Goal: Task Accomplishment & Management: Use online tool/utility

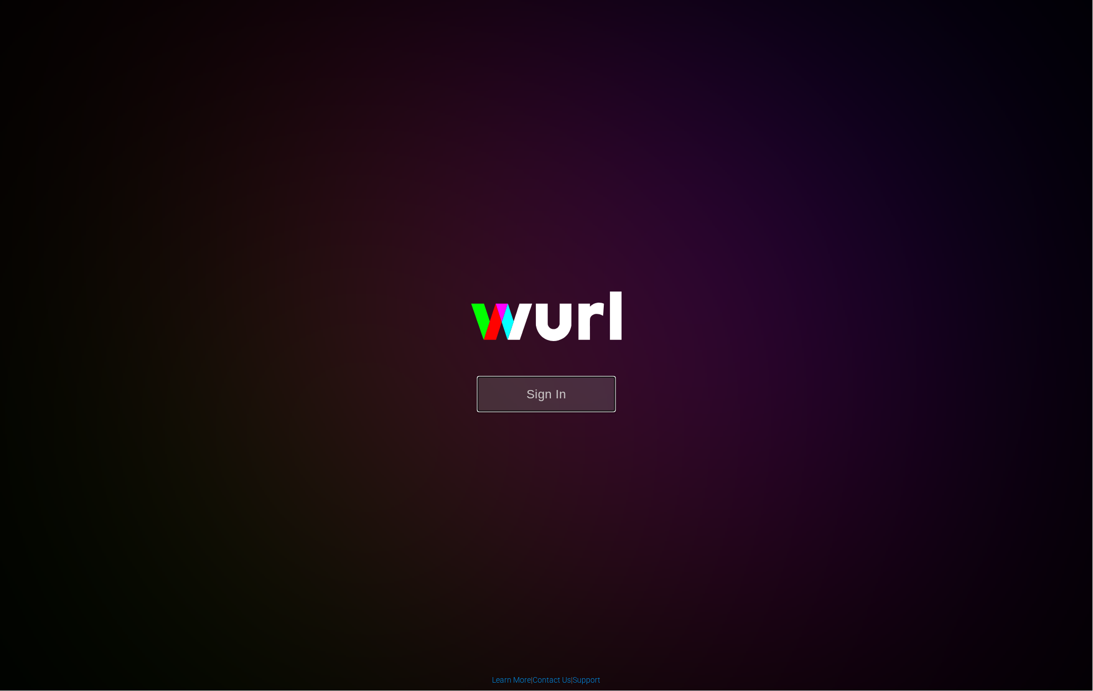
click at [545, 391] on button "Sign In" at bounding box center [546, 394] width 139 height 36
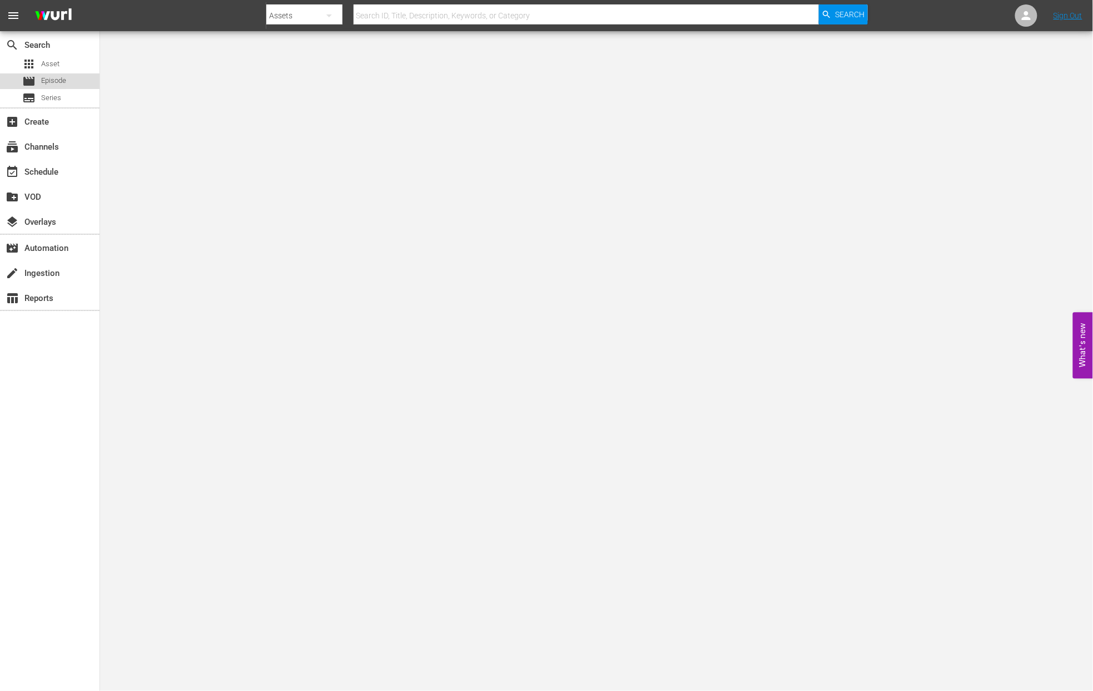
click at [52, 79] on span "Episode" at bounding box center [53, 80] width 25 height 11
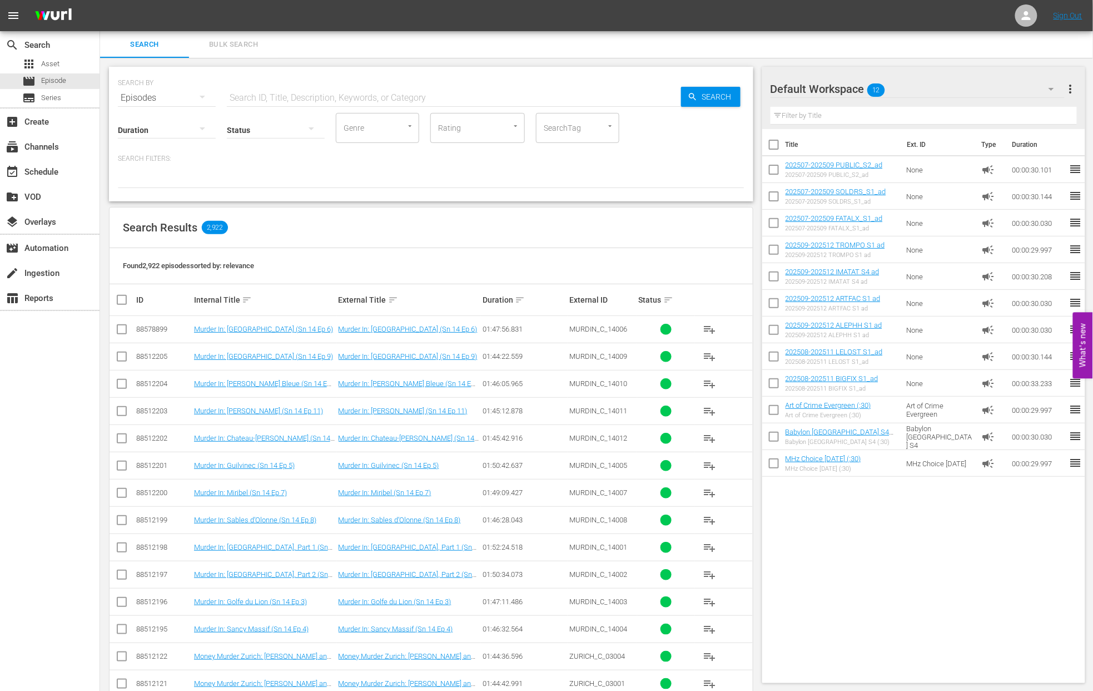
click at [275, 103] on div "Status" at bounding box center [276, 123] width 98 height 40
click at [260, 97] on input "text" at bounding box center [454, 98] width 454 height 27
type input "MURDIN_C_14"
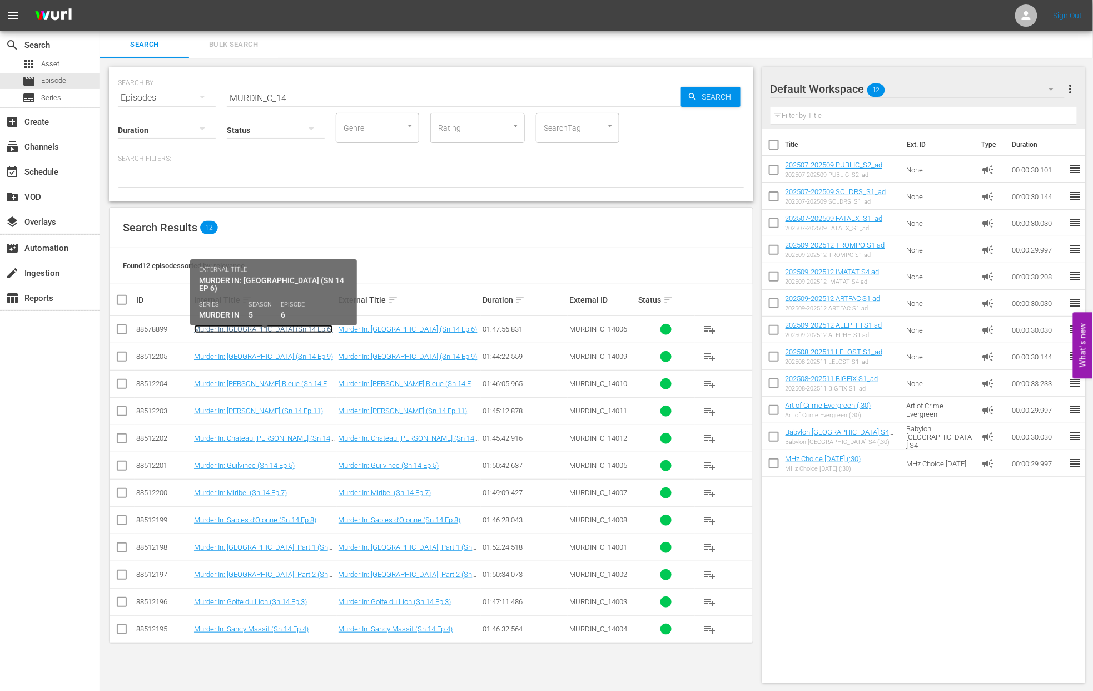
click at [227, 327] on link "Murder In: Occitania (Sn 14 Ep 6)" at bounding box center [263, 329] width 139 height 8
click at [274, 330] on link "Murder In: Occitania (Sn 14 Ep 6)" at bounding box center [263, 329] width 139 height 8
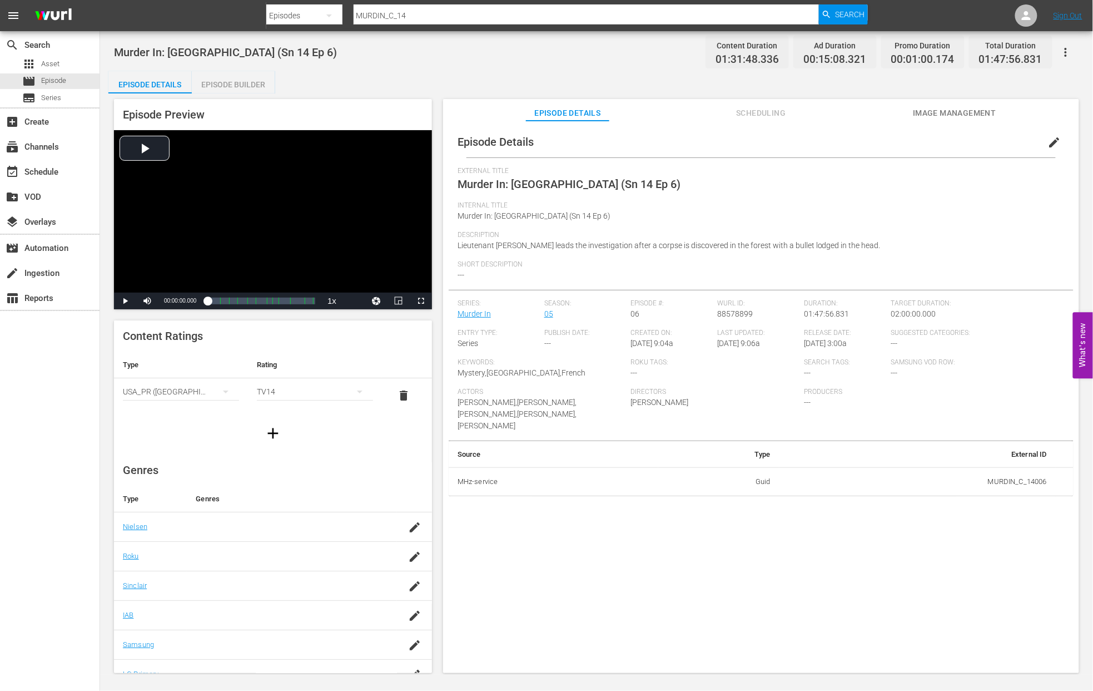
click at [1048, 140] on span "edit" at bounding box center [1054, 142] width 13 height 13
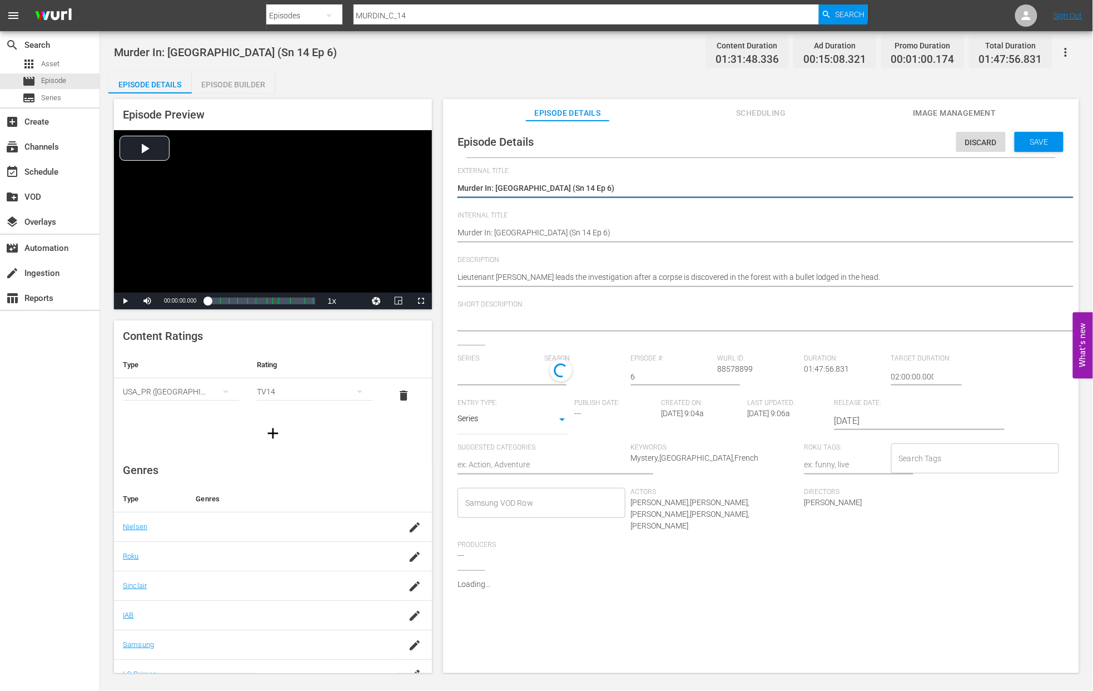
type input "Murder In"
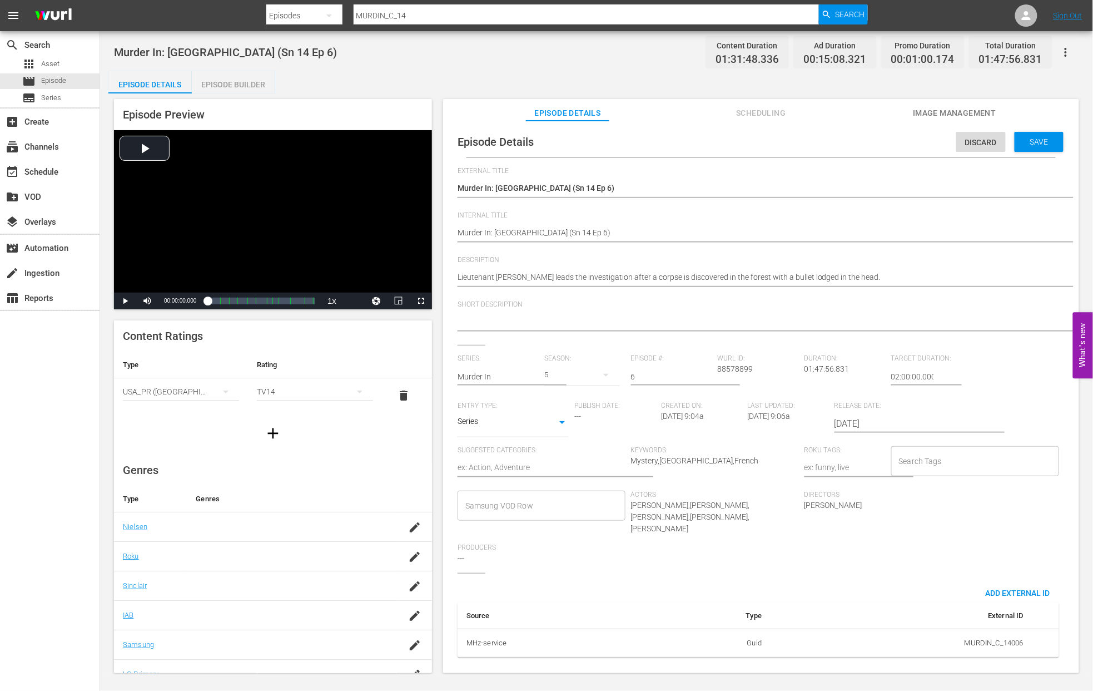
click at [553, 374] on div "5" at bounding box center [582, 374] width 76 height 31
click at [564, 400] on div "14" at bounding box center [561, 403] width 8 height 11
click at [1040, 140] on span "Save" at bounding box center [1039, 141] width 36 height 9
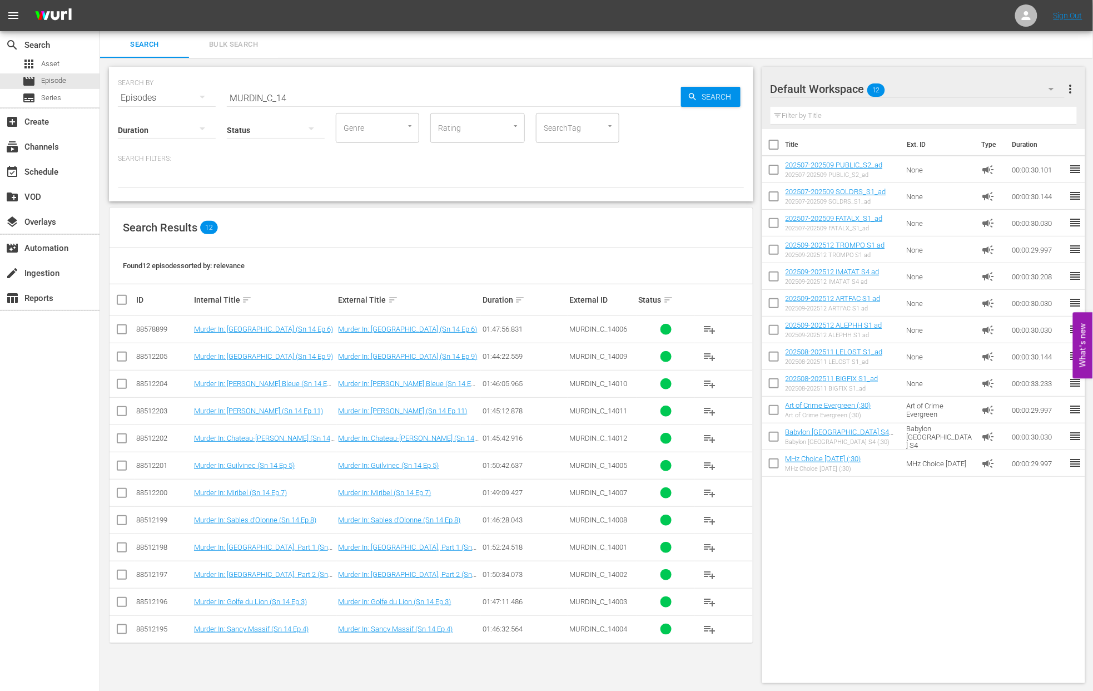
scroll to position [1, 0]
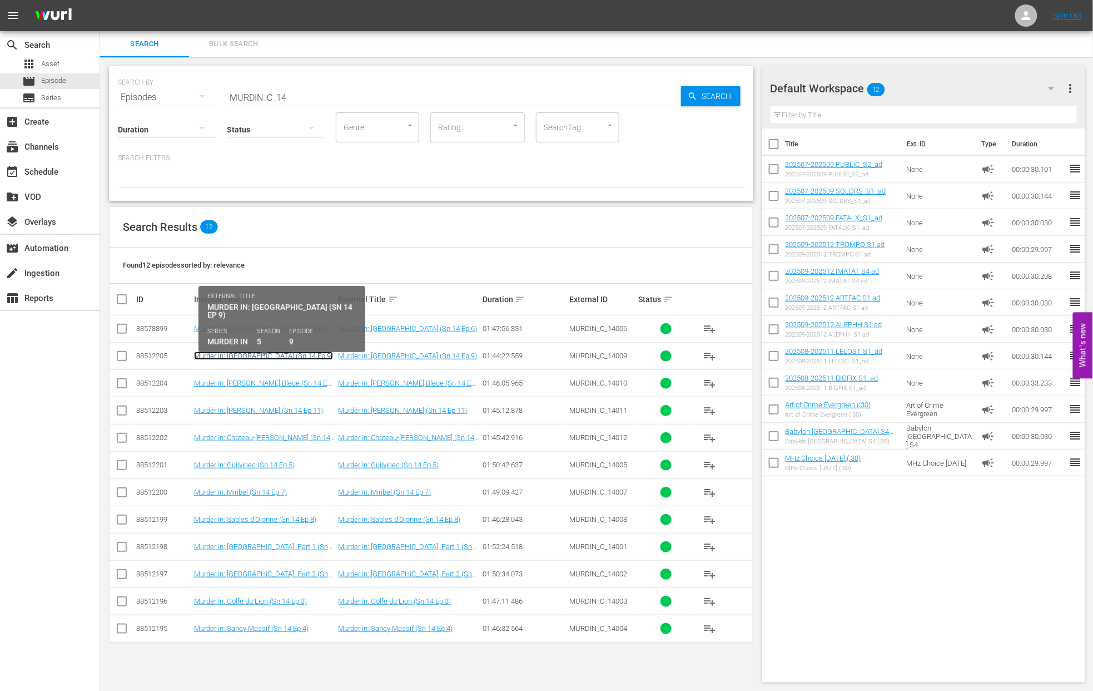
click at [261, 353] on link "Murder In: Arles (Sn 14 Ep 9)" at bounding box center [263, 355] width 139 height 8
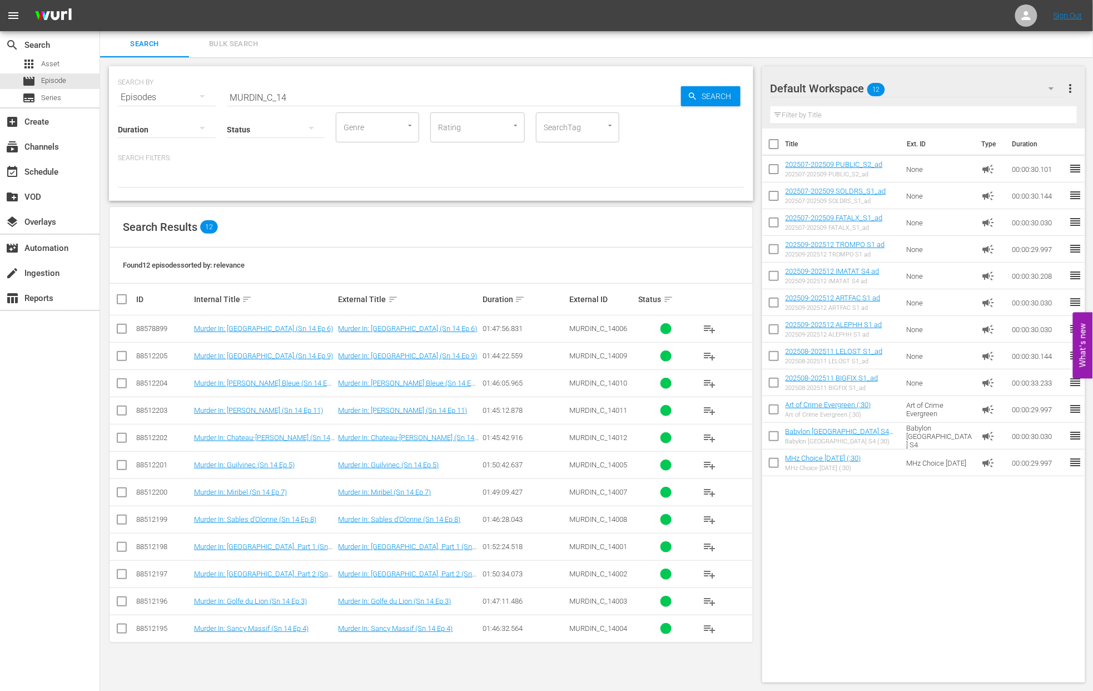
click at [259, 390] on td "Murder In: [PERSON_NAME] Bleue (Sn 14 Ep 10)" at bounding box center [264, 382] width 145 height 27
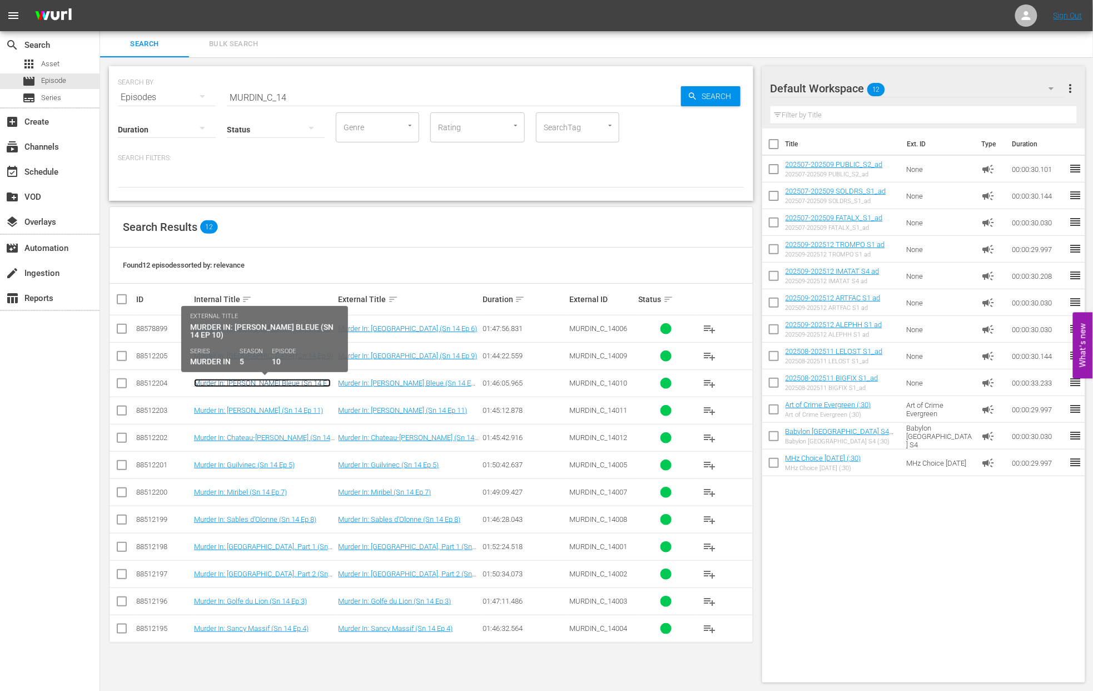
click at [259, 385] on link "Murder In: [PERSON_NAME] Bleue (Sn 14 Ep 10)" at bounding box center [262, 387] width 137 height 17
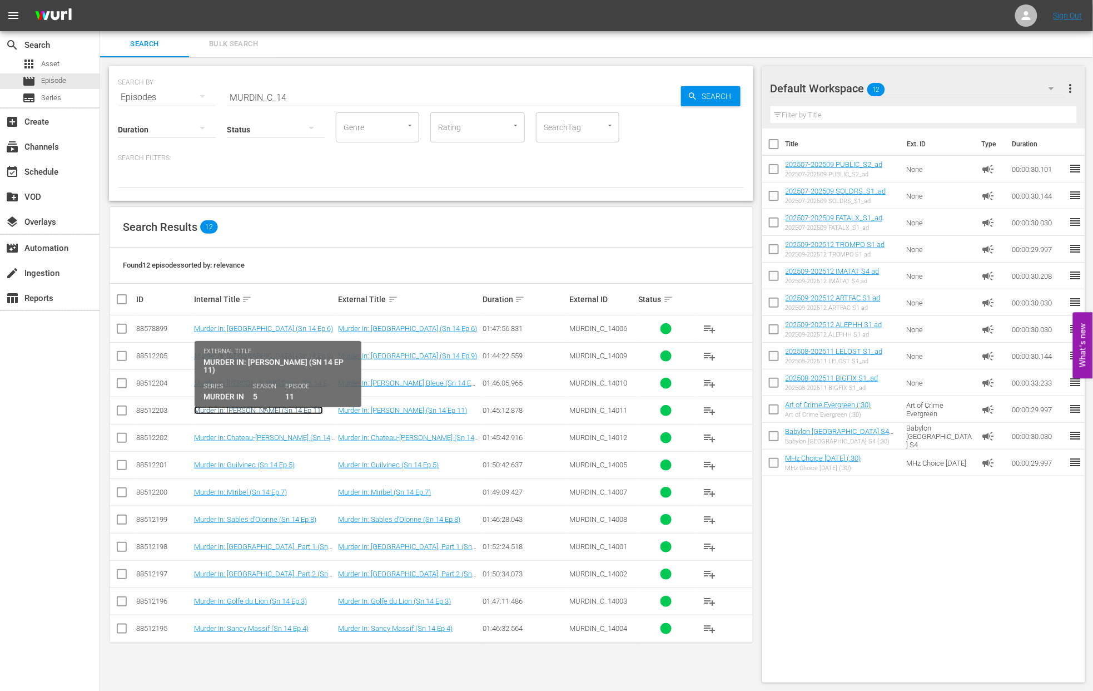
click at [257, 408] on link "Murder In: [PERSON_NAME] (Sn 14 Ep 11)" at bounding box center [258, 410] width 129 height 8
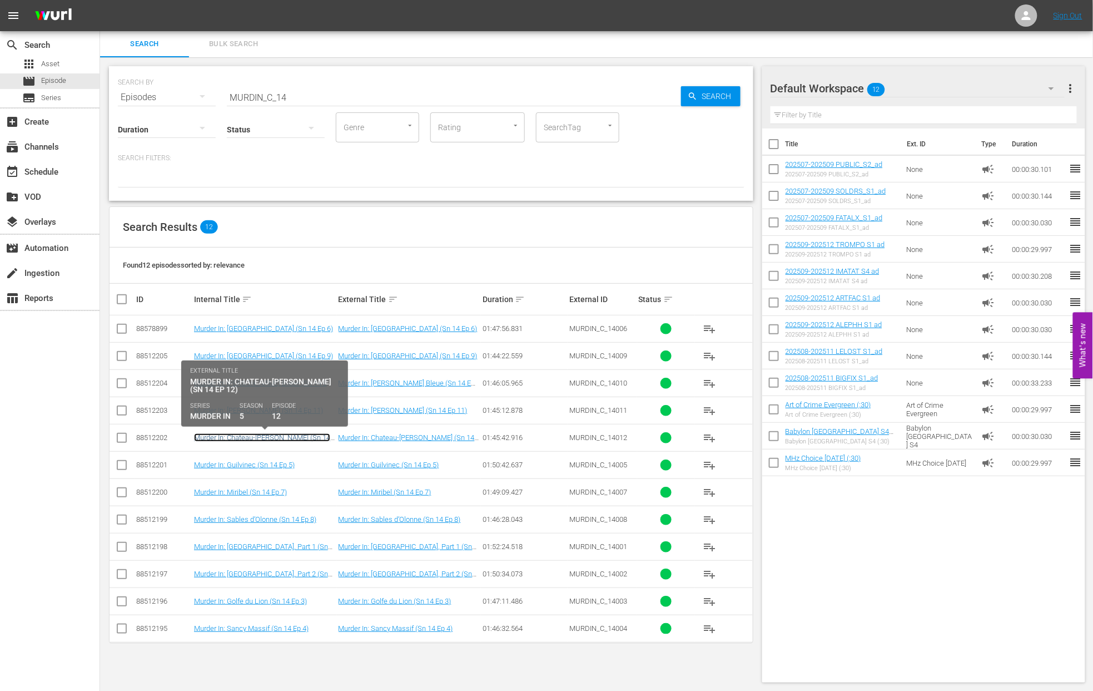
click at [256, 438] on link "Murder In: Chateau-Thierry (Sn 14 Ep 12)" at bounding box center [262, 441] width 136 height 17
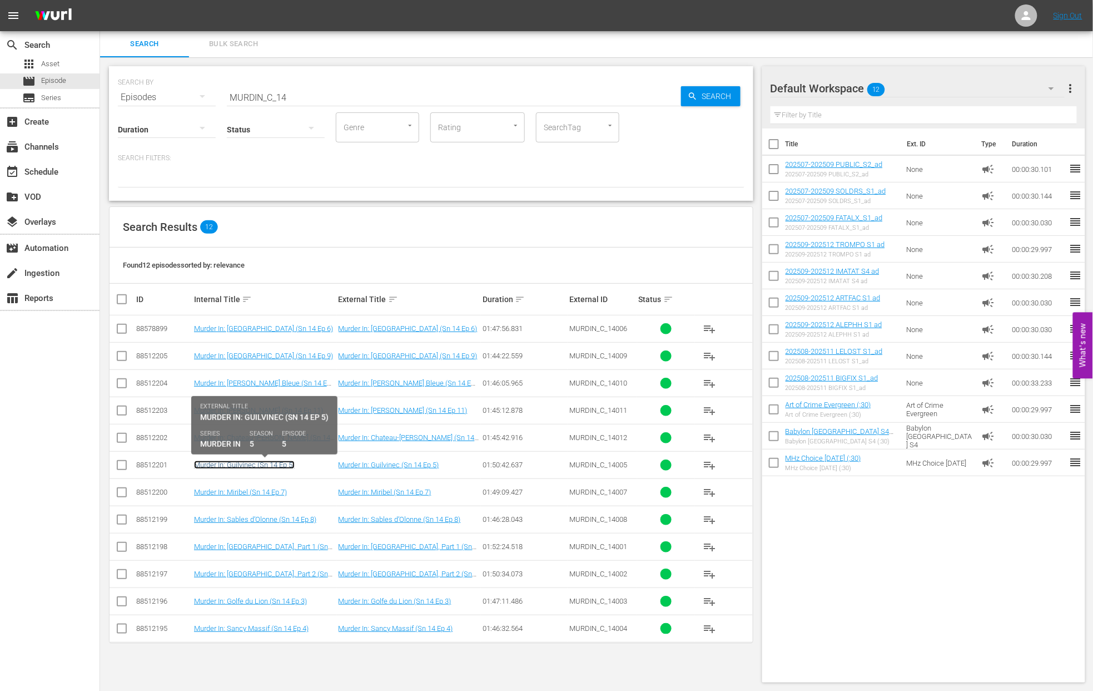
click at [256, 464] on link "Murder In: Guilvinec (Sn 14 Ep 5)" at bounding box center [244, 464] width 101 height 8
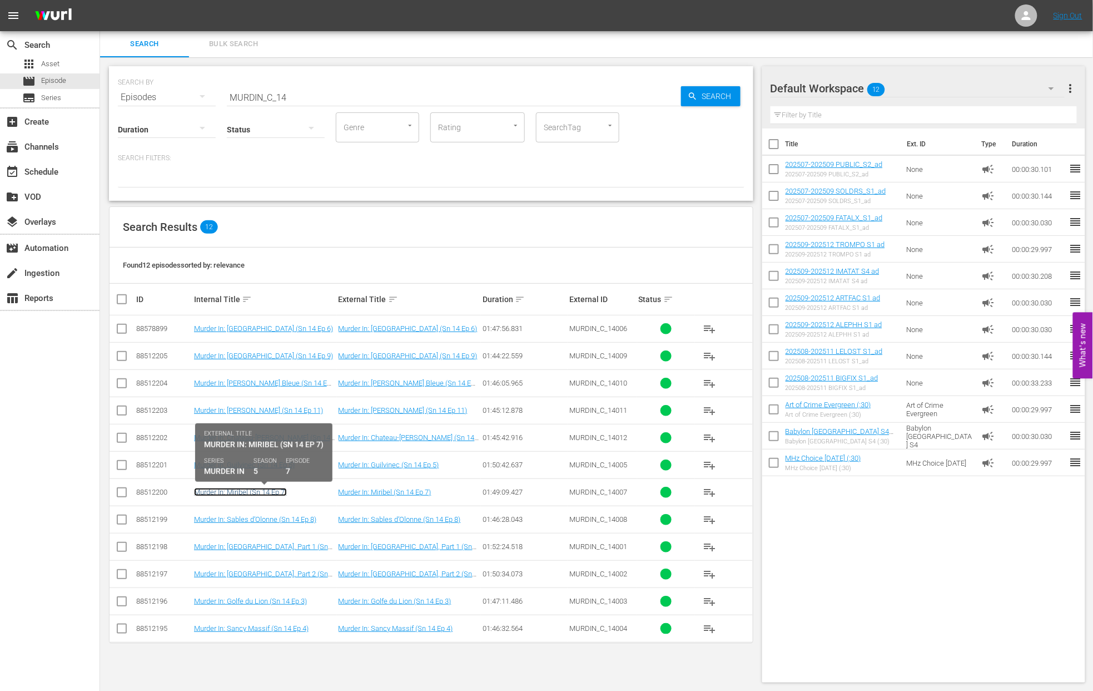
click at [257, 491] on link "Murder In: Miribel (Sn 14 Ep 7)" at bounding box center [240, 492] width 93 height 8
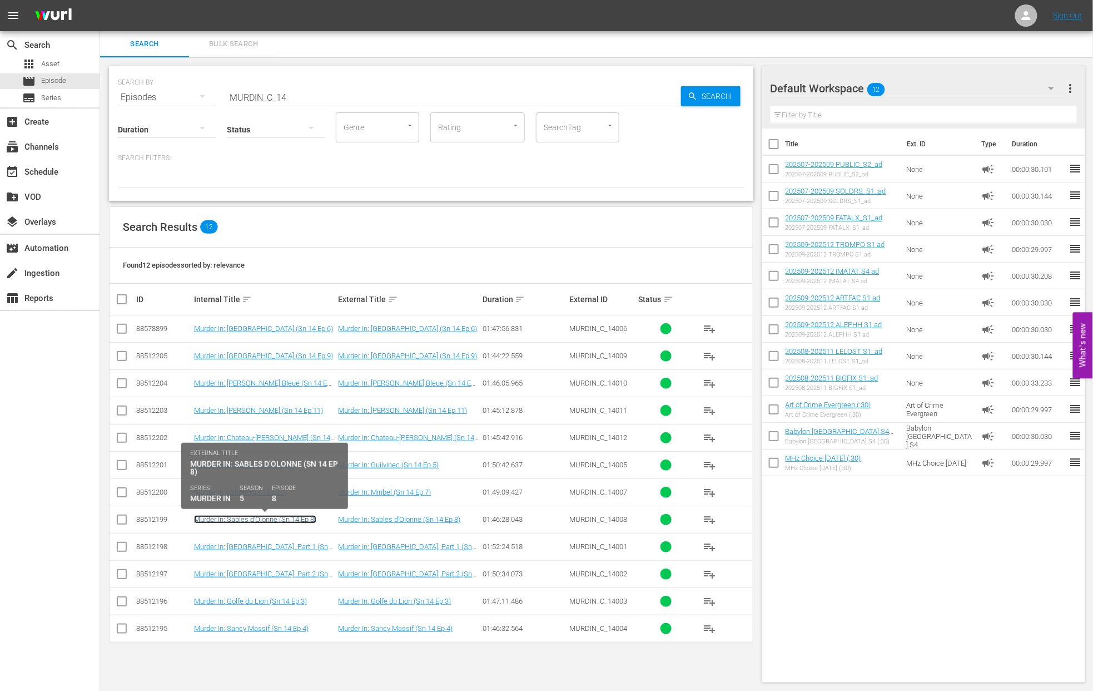
click at [259, 523] on link "Murder In: Sables d’Olonne (Sn 14 Ep 8)" at bounding box center [255, 519] width 122 height 8
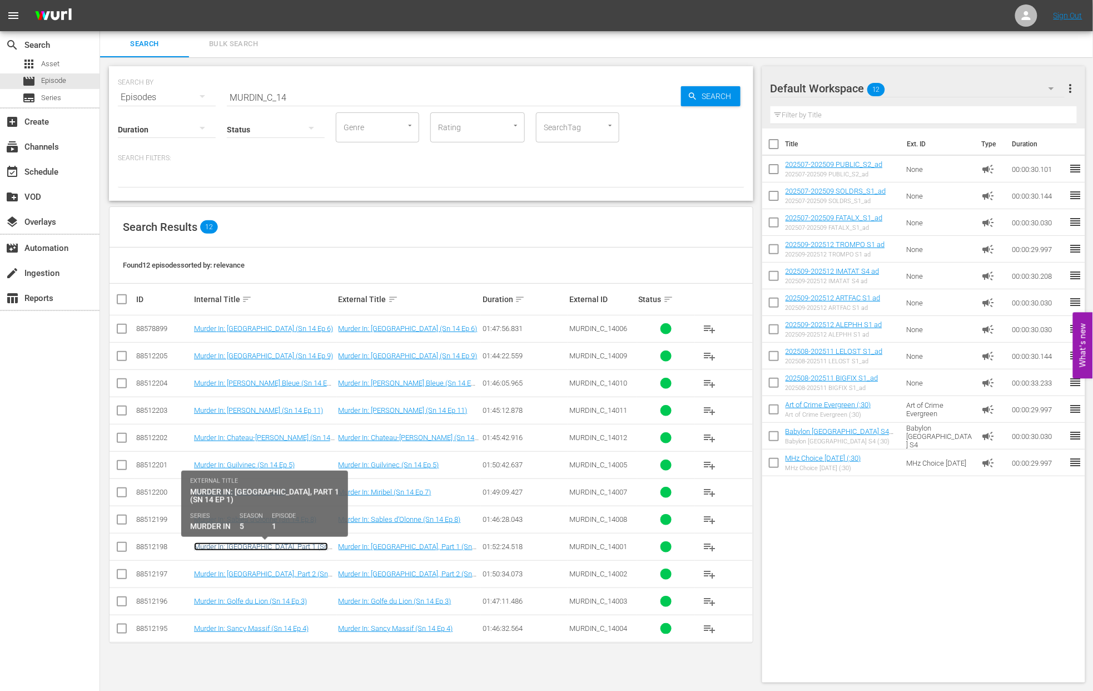
click at [259, 547] on link "Murder In: Languedoc-Roussillon, Part 1 (Sn 14 Ep 1)" at bounding box center [261, 550] width 134 height 17
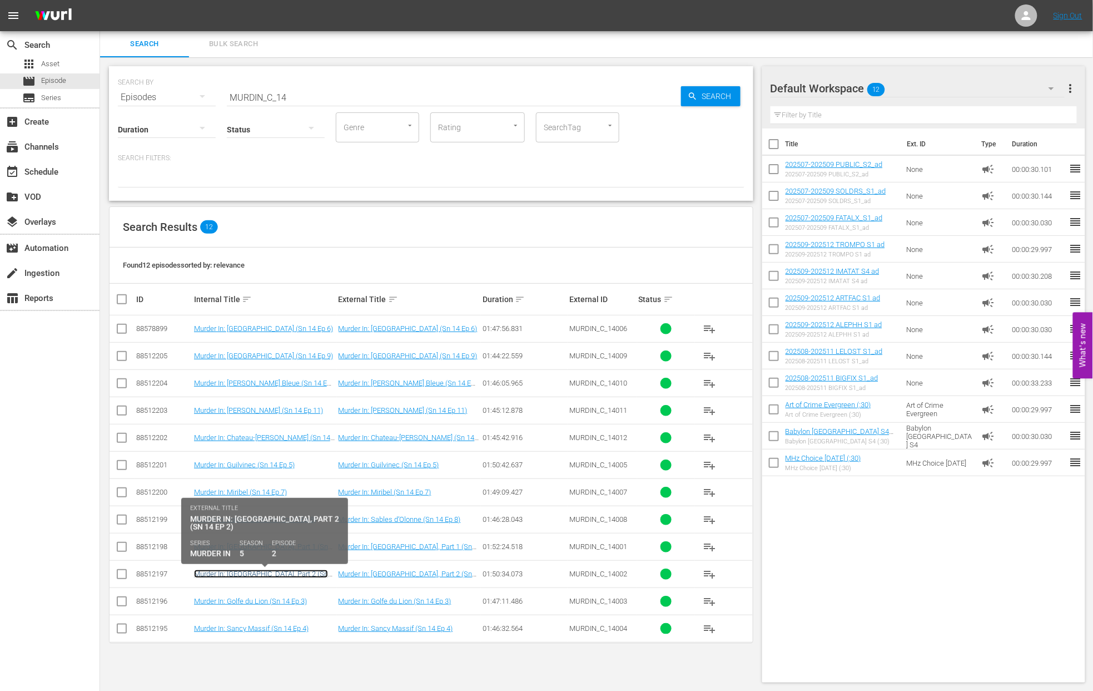
click at [259, 573] on link "Murder In: Languedoc-Roussillon, Part 2 (Sn 14 Ep 2)" at bounding box center [261, 577] width 134 height 17
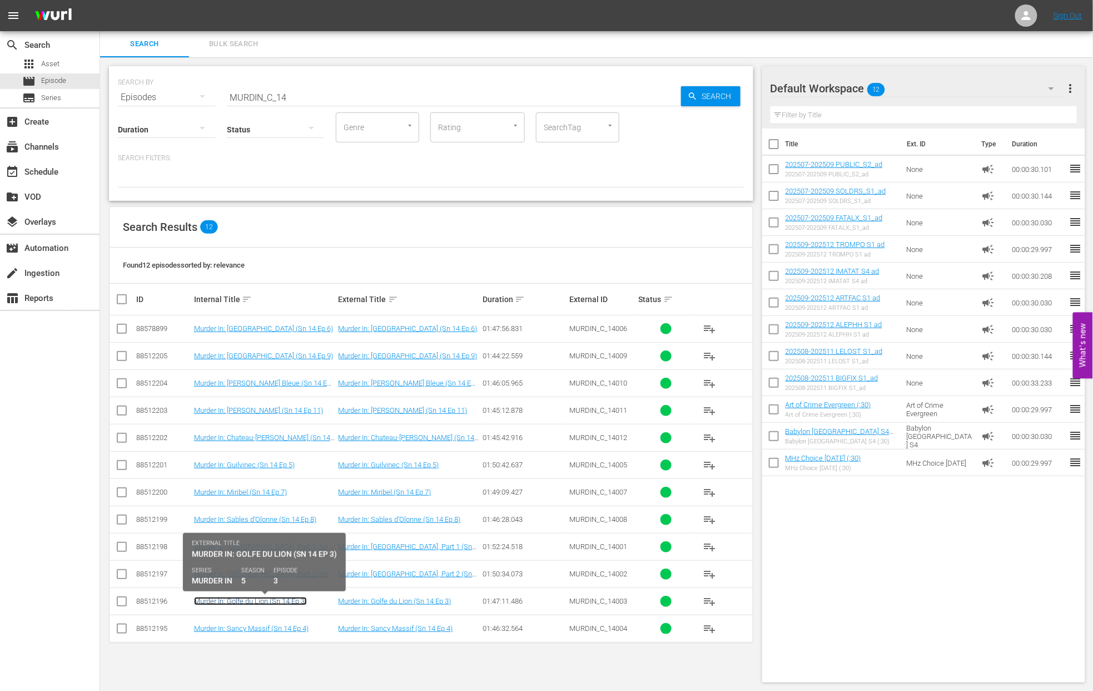
click at [258, 603] on link "Murder In: Golfe du Lion (Sn 14 Ep 3)" at bounding box center [250, 601] width 113 height 8
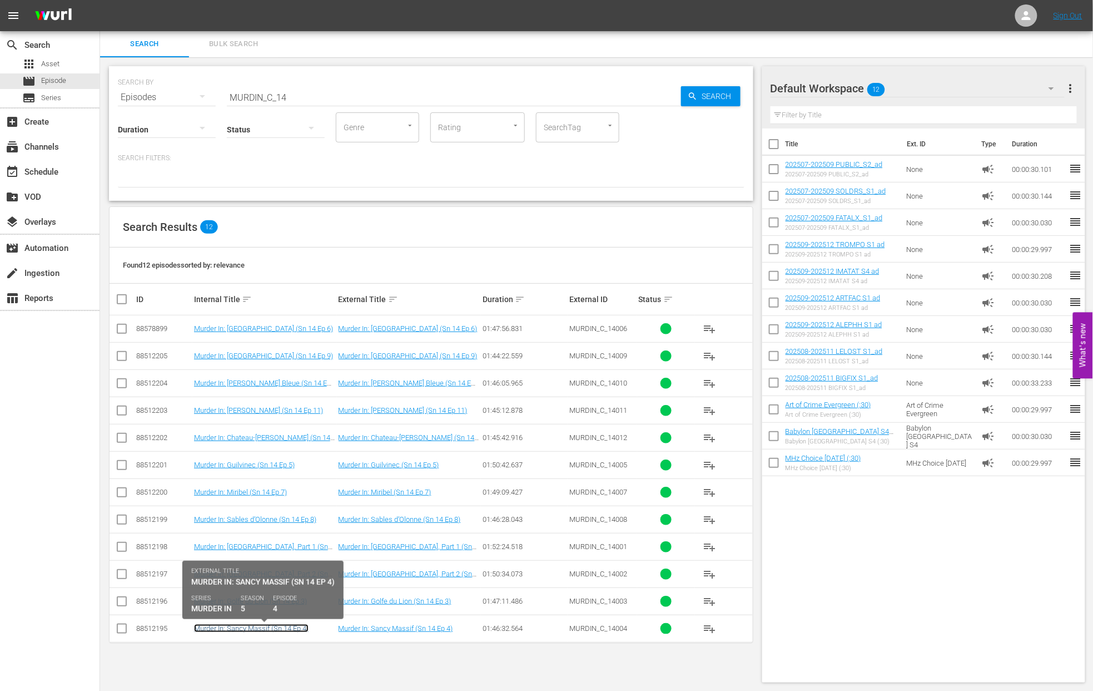
click at [258, 629] on link "Murder In: Sancy Massif (Sn 14 Ep 4)" at bounding box center [251, 628] width 115 height 8
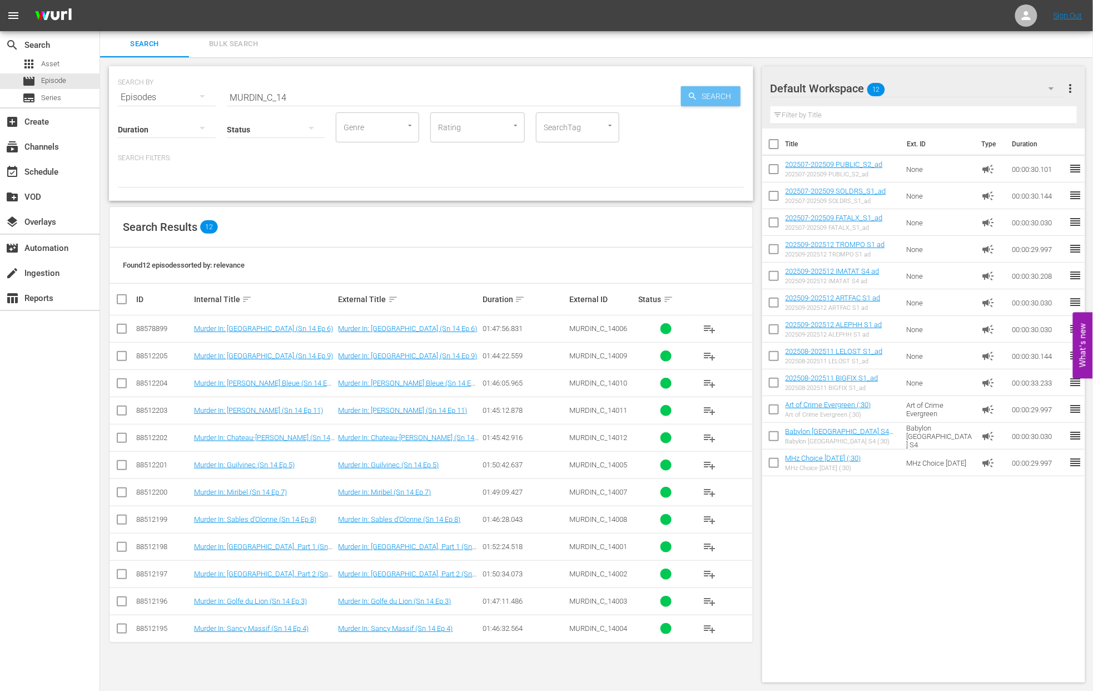
click at [708, 87] on span "Search" at bounding box center [719, 96] width 43 height 20
drag, startPoint x: 282, startPoint y: 97, endPoint x: 295, endPoint y: 97, distance: 12.8
click at [295, 97] on input "MURDIN_C_14" at bounding box center [454, 97] width 454 height 27
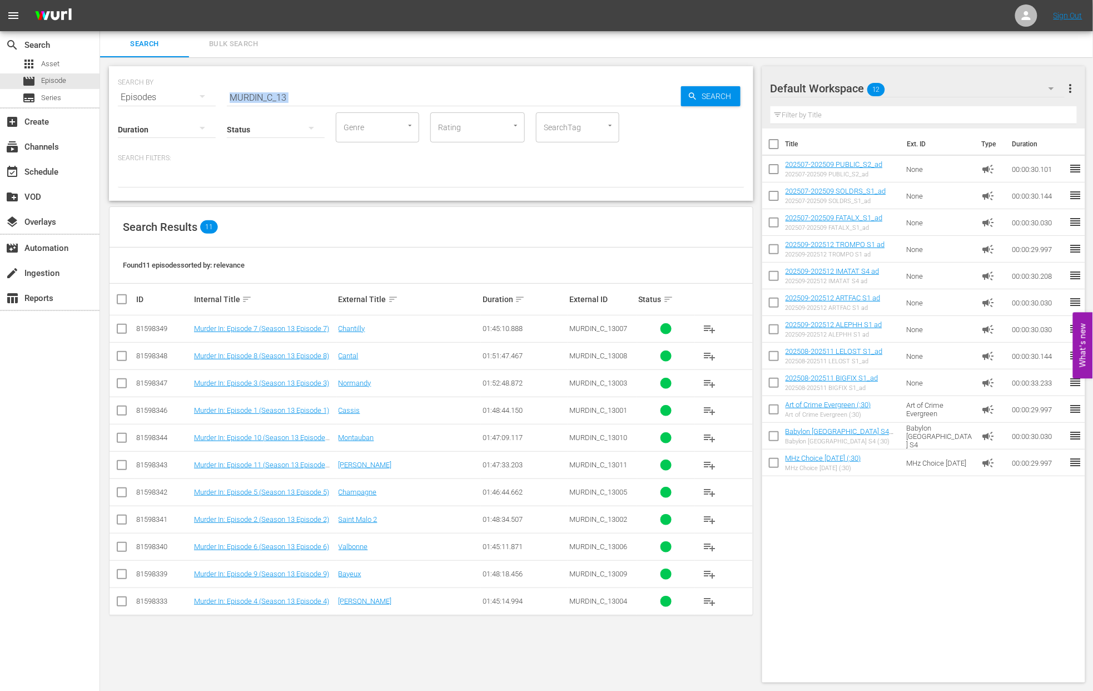
click at [286, 100] on div "SEARCH BY Search By Episodes Search ID, Title, Description, Keywords, or Catego…" at bounding box center [431, 133] width 644 height 135
click at [282, 97] on input "MURDIN_C_13" at bounding box center [454, 97] width 454 height 27
type input "MURDIN_C_14"
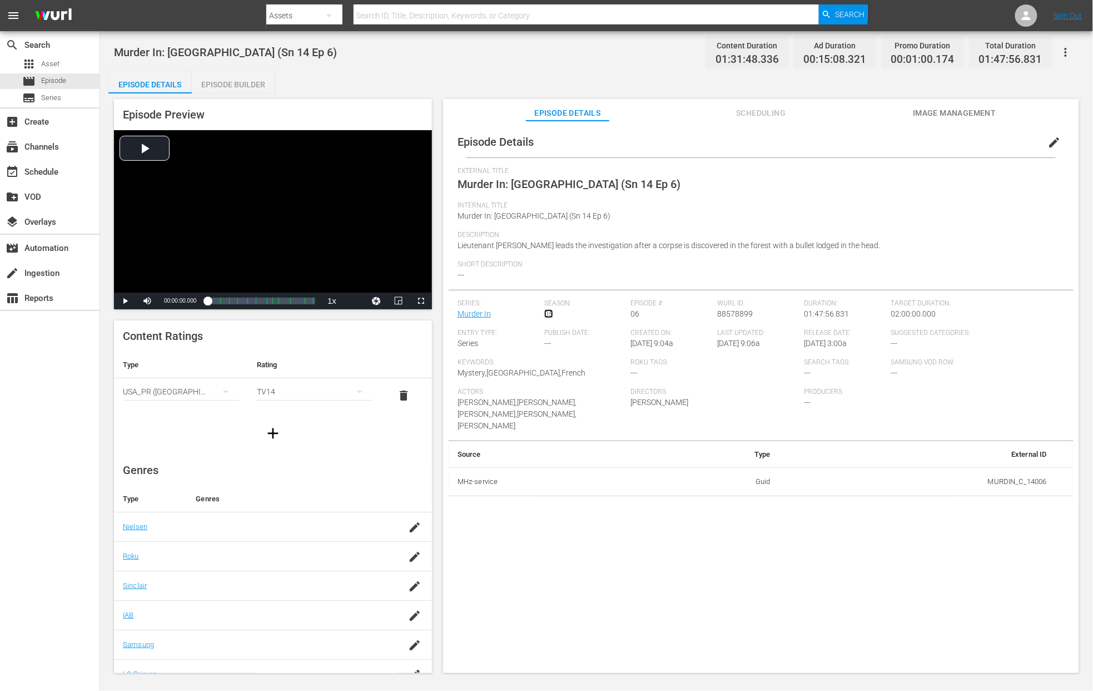
click at [549, 314] on link "05" at bounding box center [548, 313] width 9 height 9
click at [471, 311] on link "Murder In" at bounding box center [474, 313] width 33 height 9
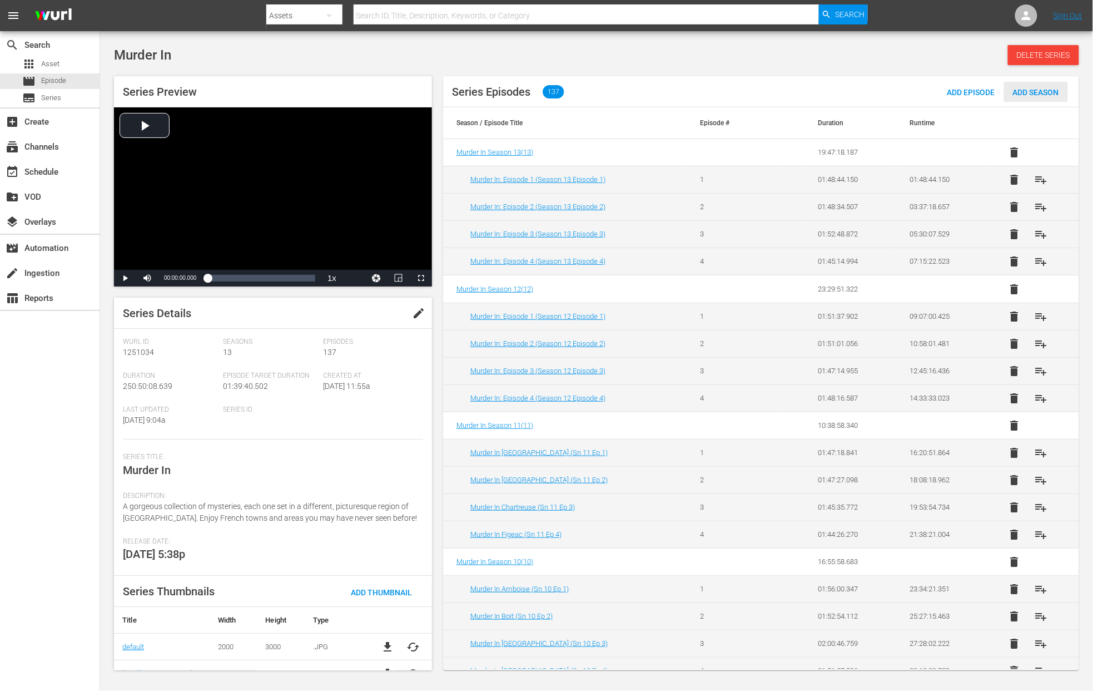
click at [819, 88] on span "Add Season" at bounding box center [1036, 92] width 64 height 9
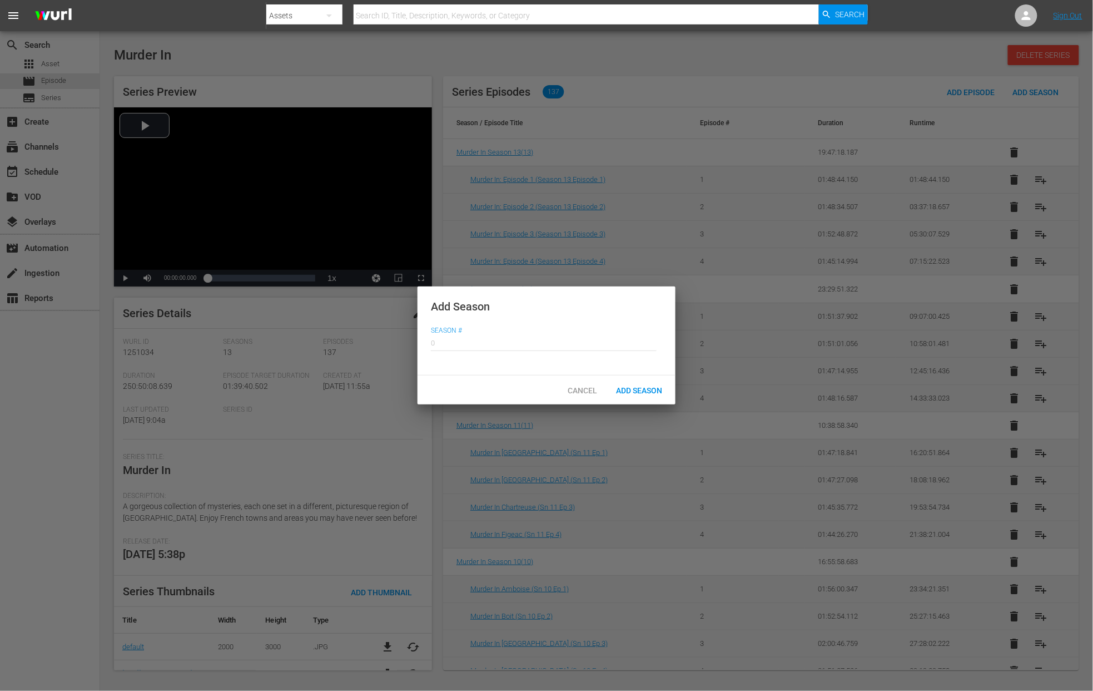
click at [441, 340] on input "text" at bounding box center [544, 342] width 226 height 27
type input "14"
click at [634, 389] on span "Add Season" at bounding box center [639, 390] width 64 height 9
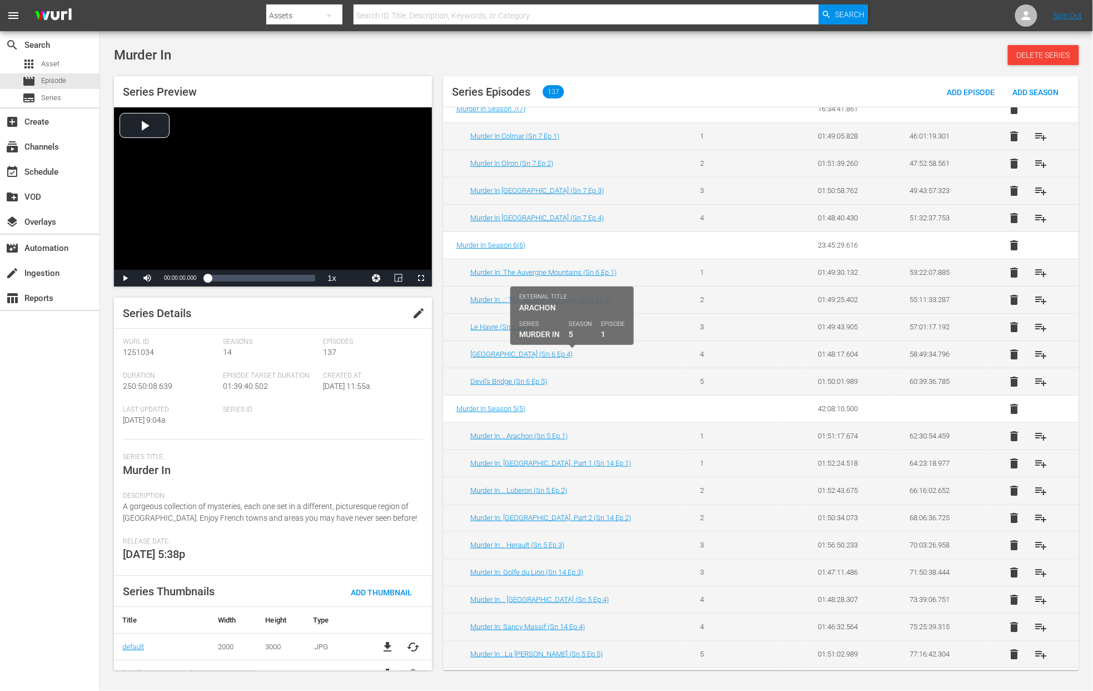
scroll to position [1057, 0]
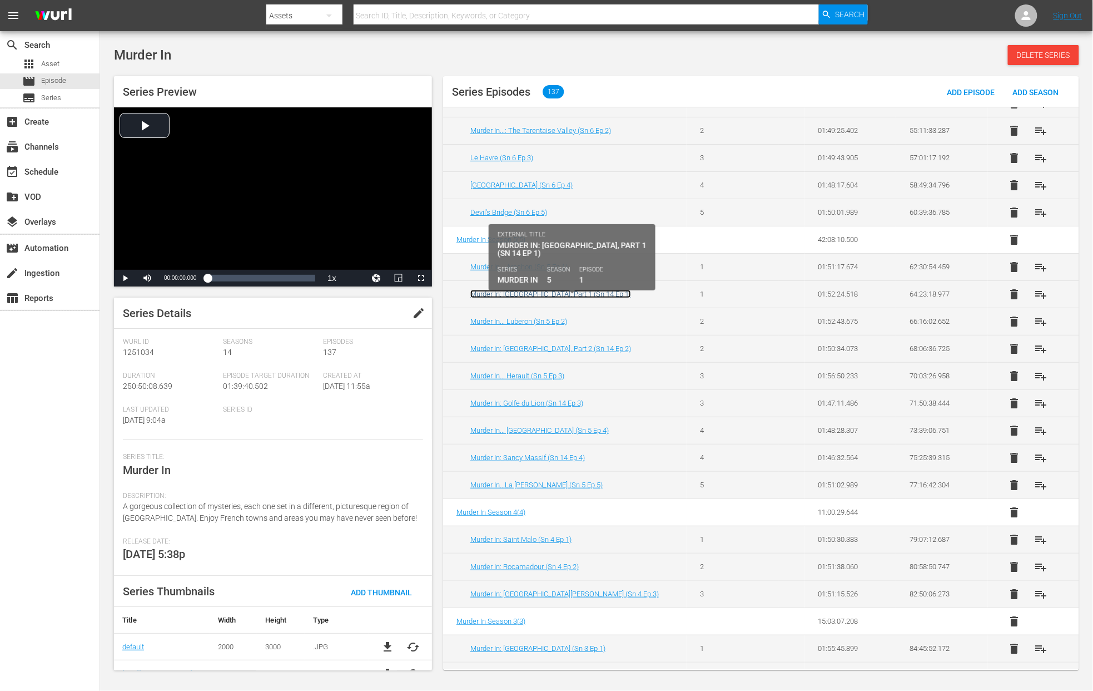
click at [628, 298] on link "Murder In: Languedoc-Roussillon, Part 1 (Sn 14 Ep 1)" at bounding box center [550, 294] width 161 height 8
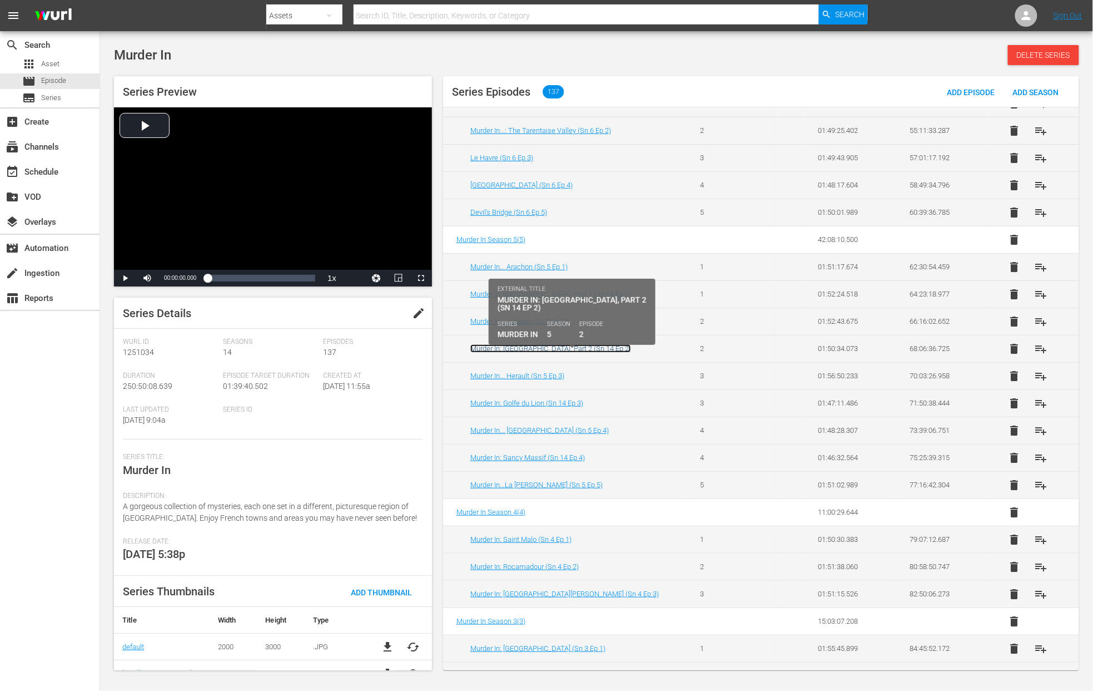
click at [613, 352] on link "Murder In: Languedoc-Roussillon, Part 2 (Sn 14 Ep 2)" at bounding box center [550, 348] width 161 height 8
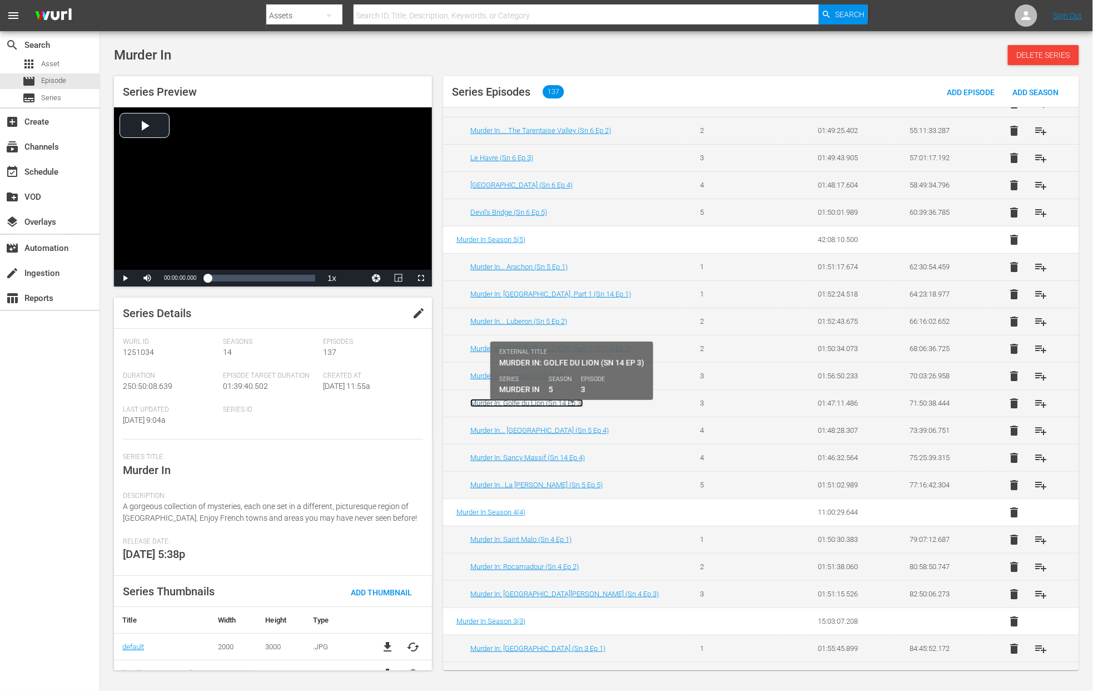
click at [573, 407] on link "Murder In: Golfe du Lion (Sn 14 Ep 3)" at bounding box center [526, 403] width 113 height 8
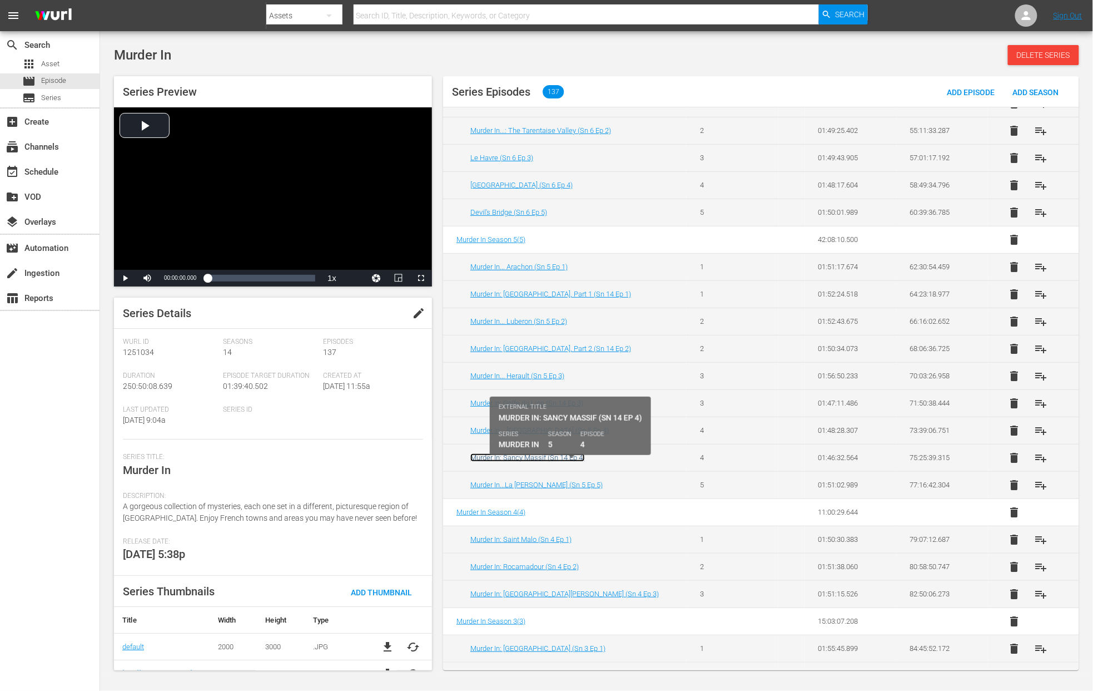
click at [570, 461] on link "Murder In: Sancy Massif (Sn 14 Ep 4)" at bounding box center [527, 457] width 115 height 8
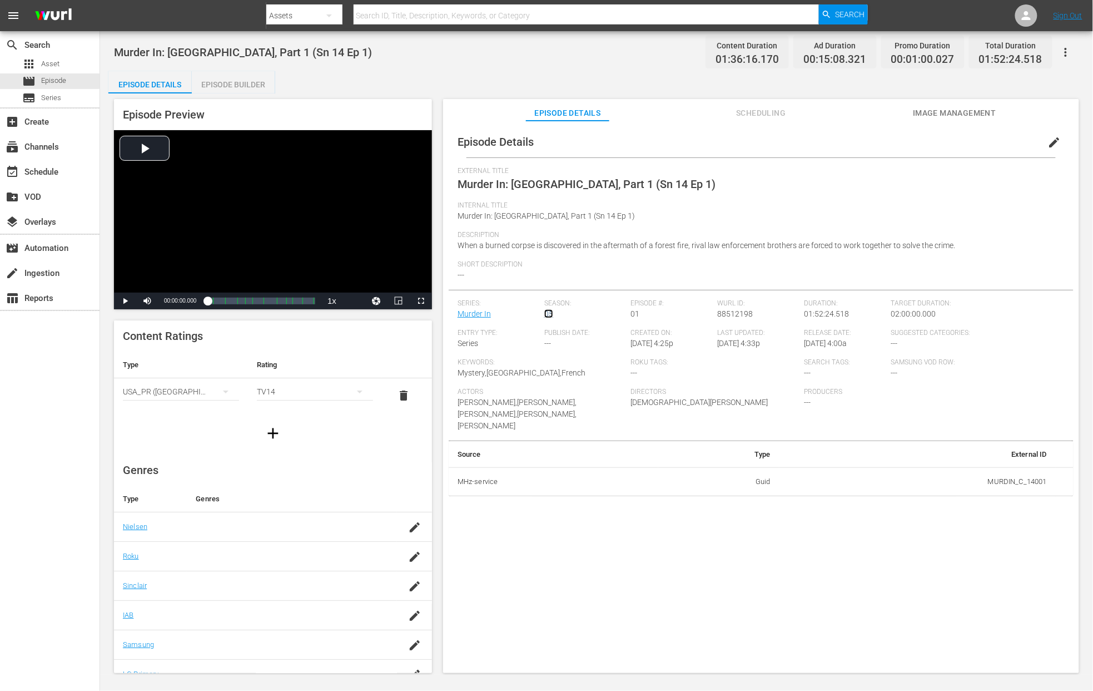
click at [549, 312] on link "05" at bounding box center [548, 313] width 9 height 9
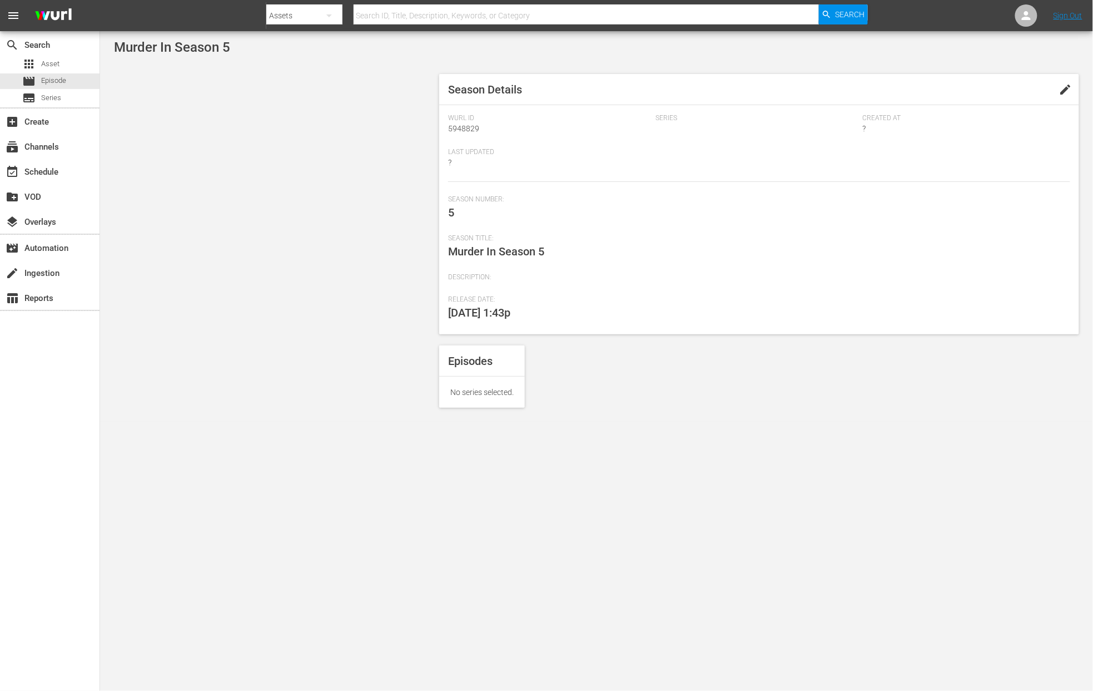
click at [819, 88] on span "edit" at bounding box center [1065, 89] width 13 height 13
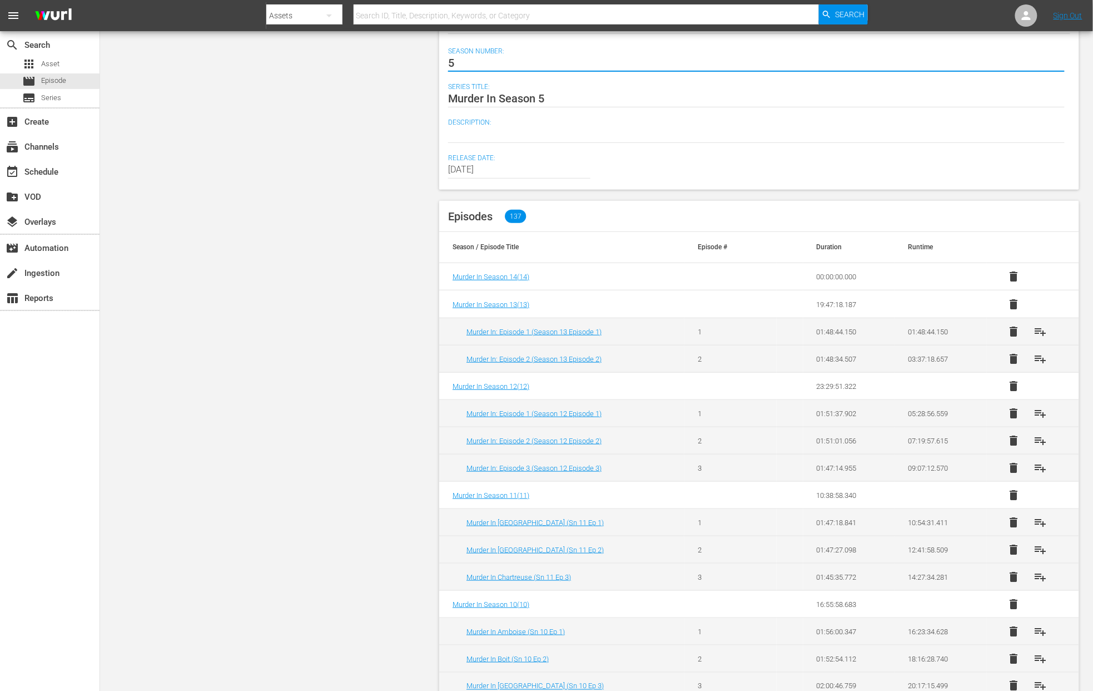
scroll to position [193, 0]
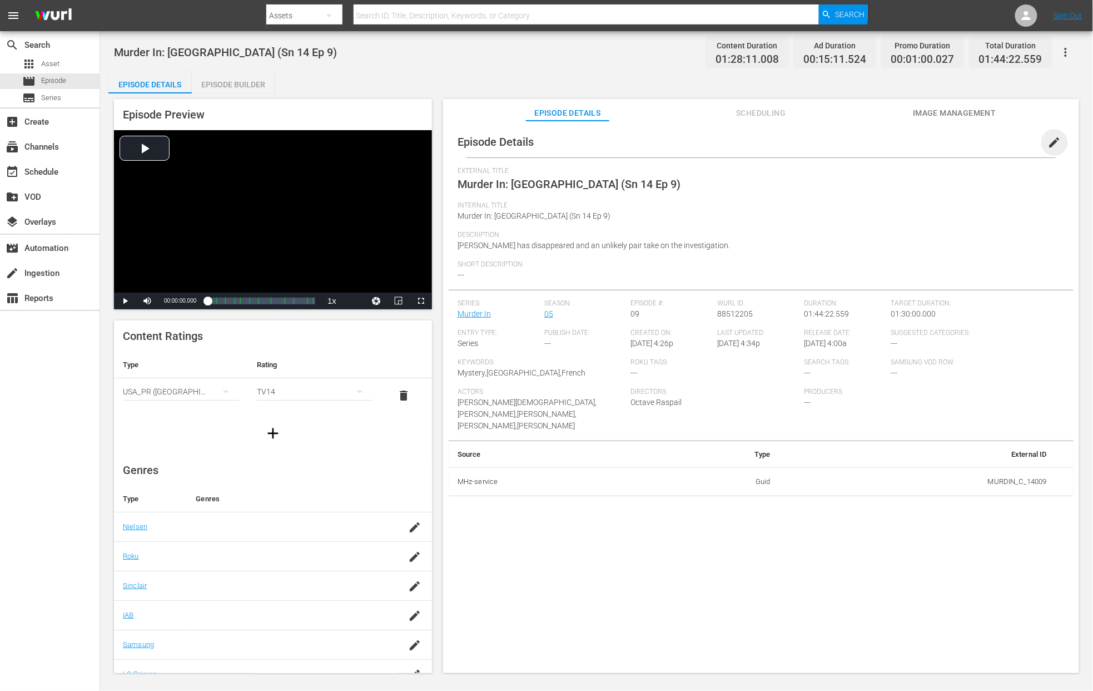
click at [819, 137] on span "edit" at bounding box center [1054, 142] width 13 height 13
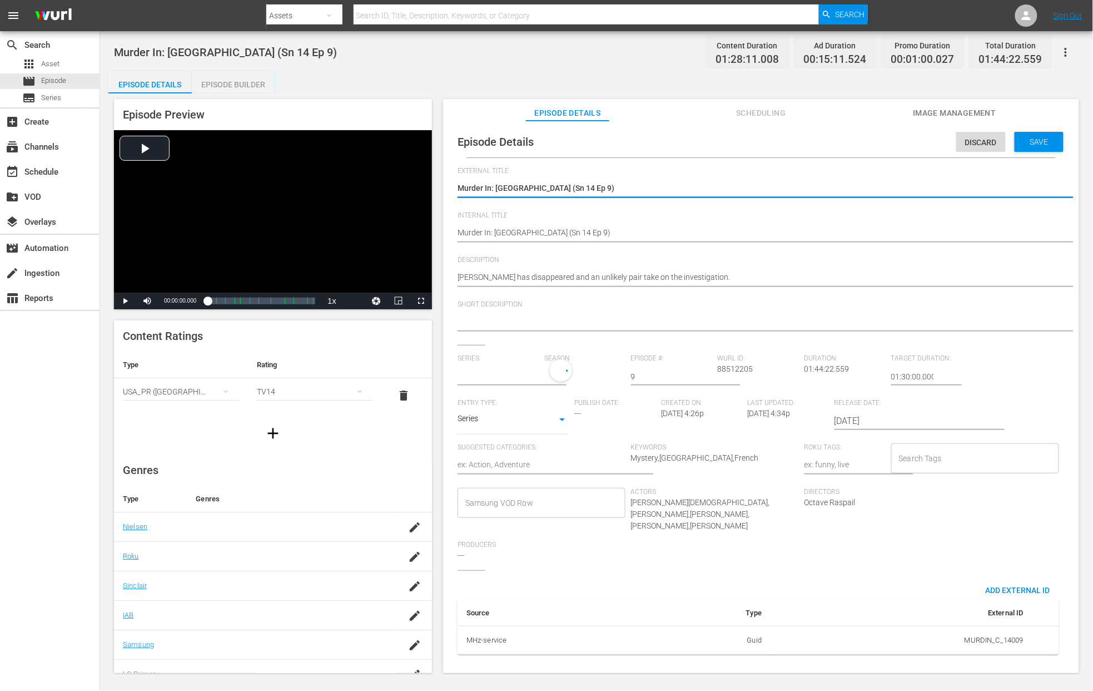
type input "Murder In"
click at [563, 374] on div "5" at bounding box center [582, 374] width 76 height 31
click at [552, 400] on div "14" at bounding box center [561, 403] width 34 height 11
click at [819, 145] on span "Save" at bounding box center [1039, 141] width 36 height 9
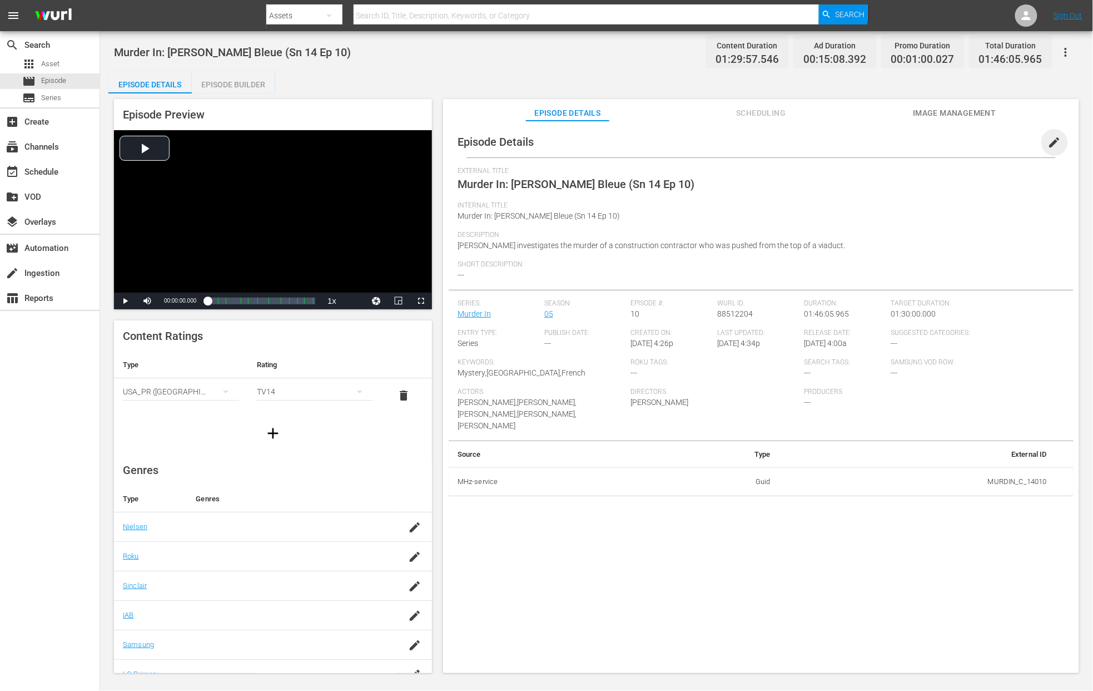
click at [819, 141] on span "edit" at bounding box center [1054, 142] width 13 height 13
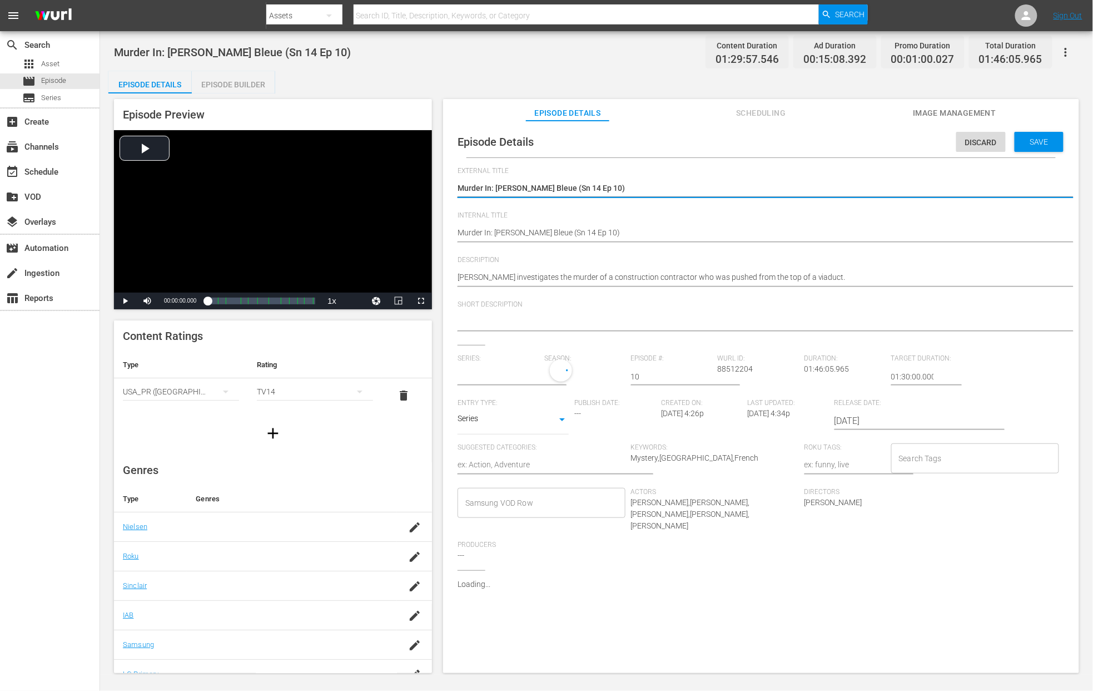
type input "Murder In"
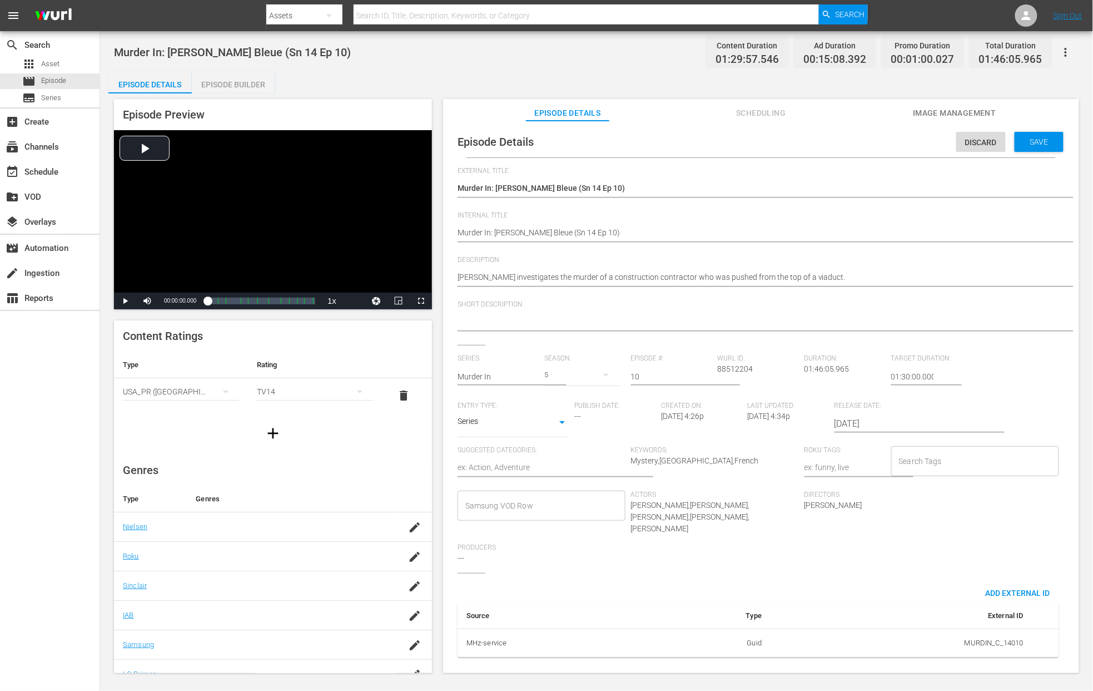
click at [556, 375] on div "5" at bounding box center [582, 374] width 76 height 31
click at [566, 403] on div "14" at bounding box center [561, 403] width 34 height 11
click at [819, 145] on span "Save" at bounding box center [1039, 141] width 36 height 9
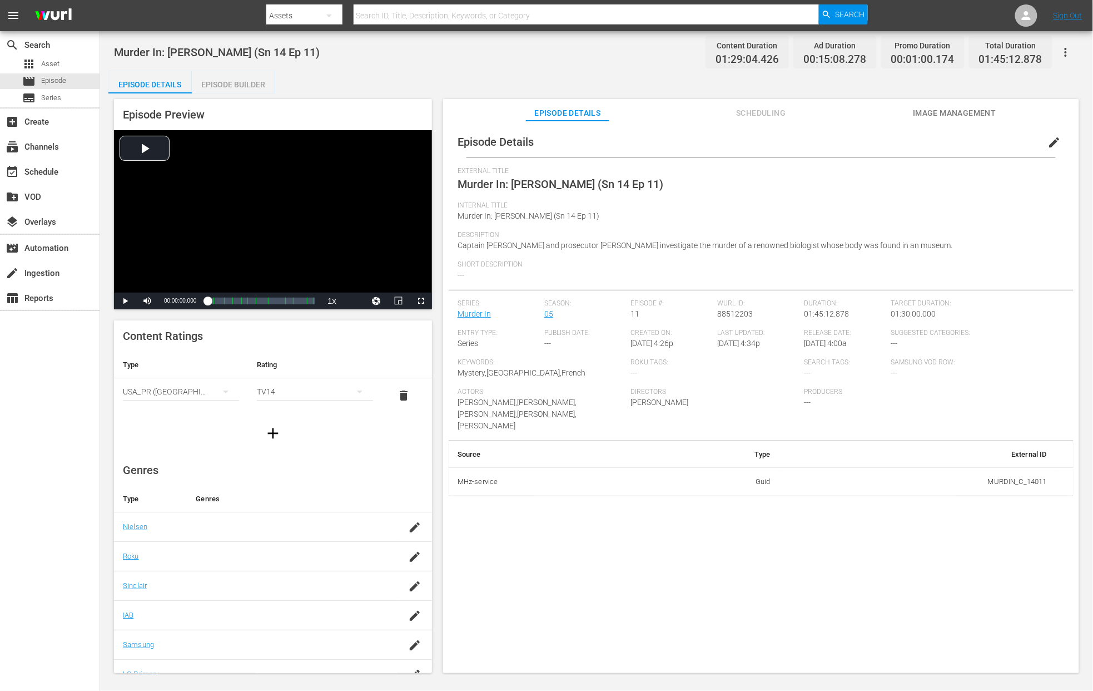
click at [819, 136] on span "edit" at bounding box center [1054, 142] width 13 height 13
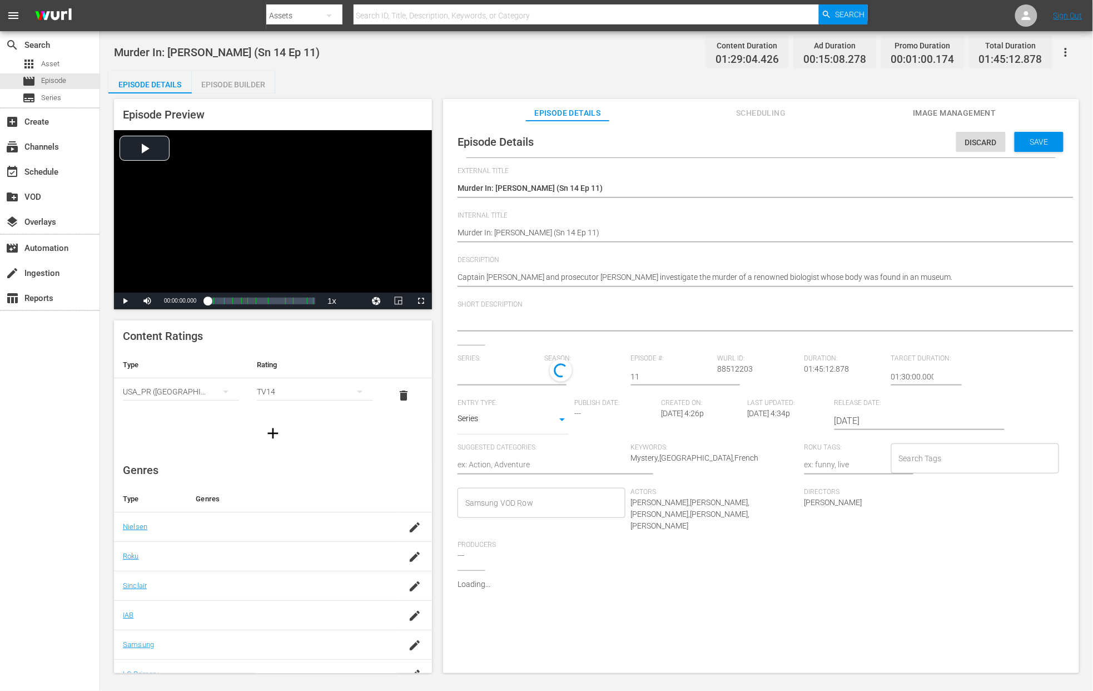
type input "Murder In"
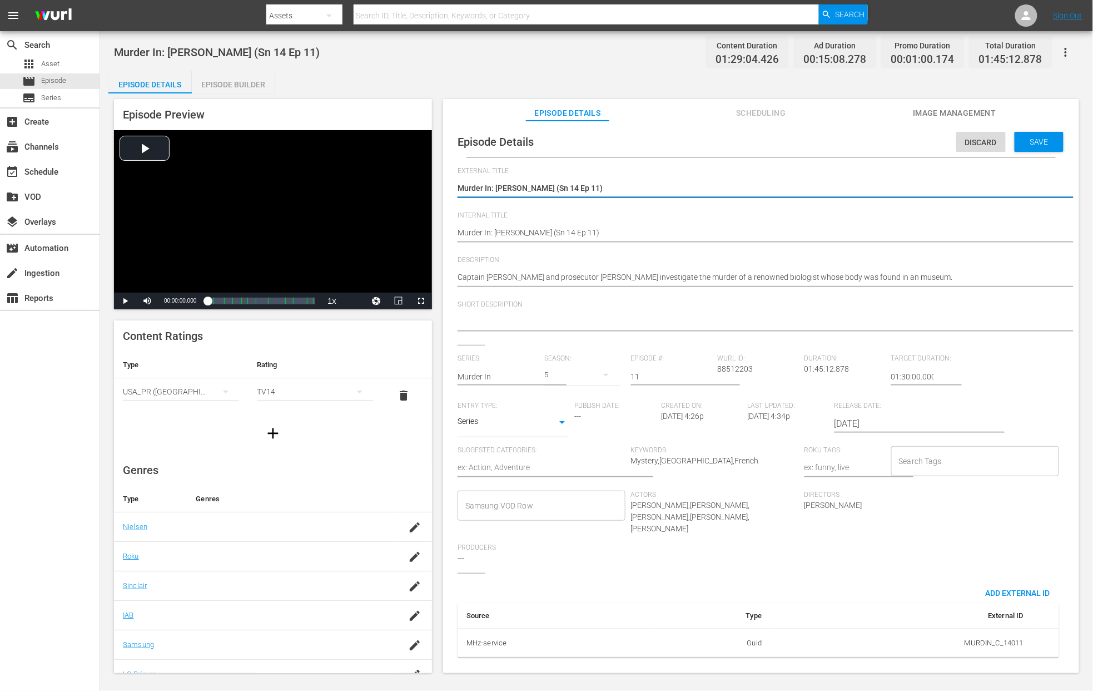
click at [553, 379] on div "5" at bounding box center [582, 374] width 76 height 31
click at [557, 404] on div "14" at bounding box center [561, 403] width 8 height 11
click at [819, 135] on div "Save" at bounding box center [1039, 142] width 49 height 20
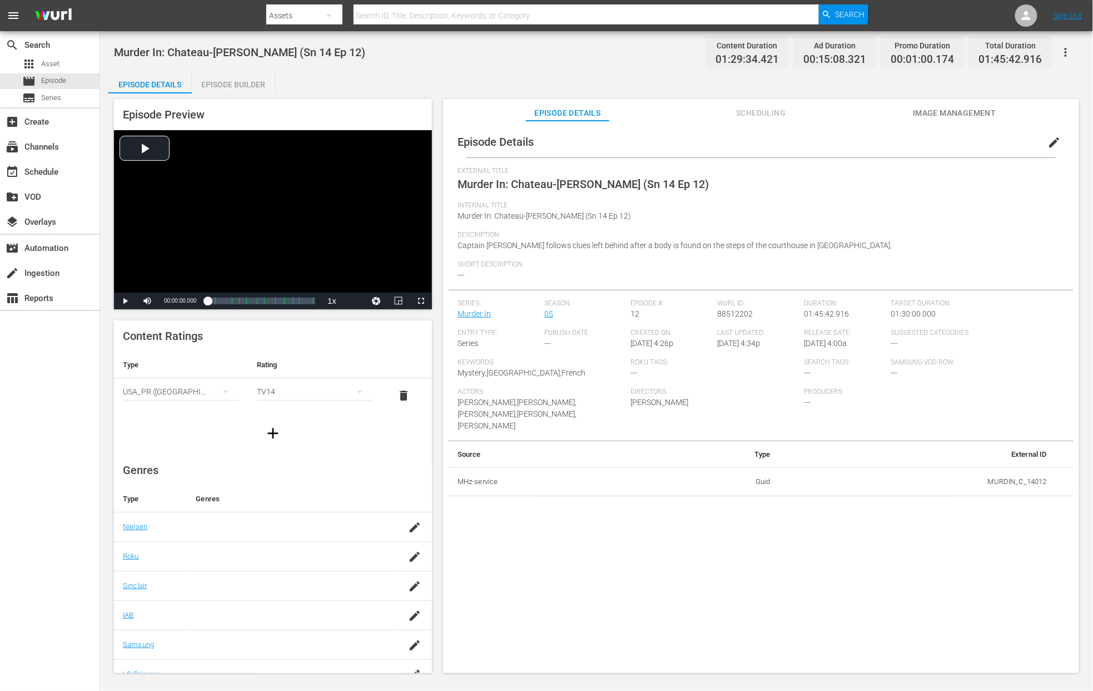
click at [819, 141] on span "edit" at bounding box center [1054, 142] width 13 height 13
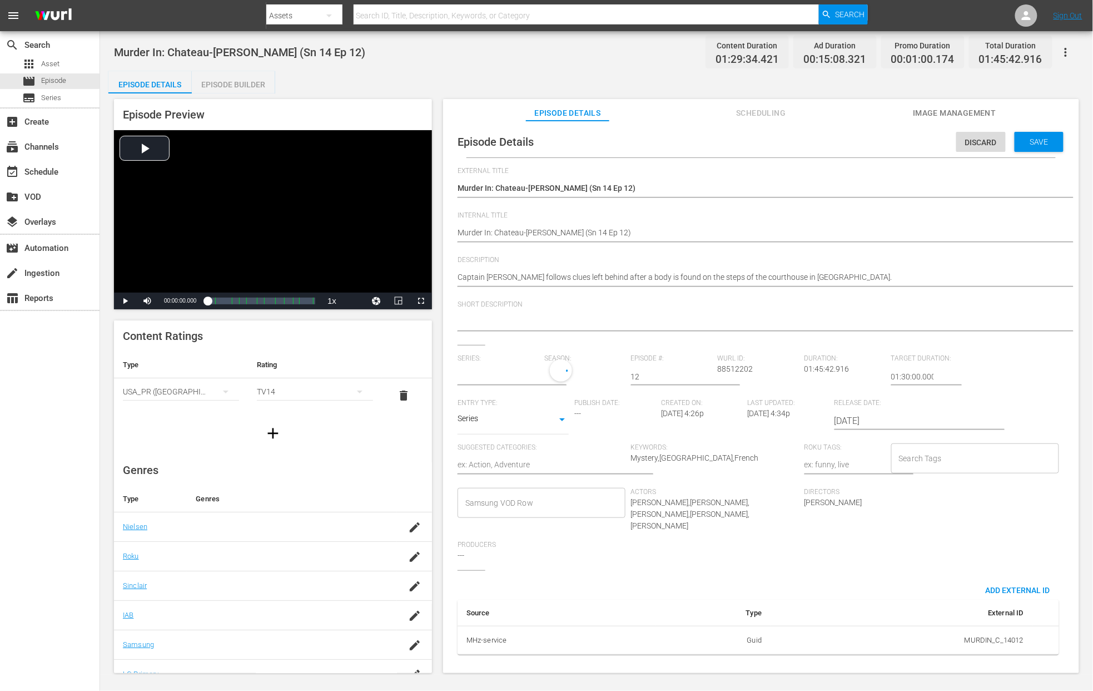
type input "Murder In"
click at [558, 374] on div "5" at bounding box center [582, 374] width 76 height 31
click at [556, 397] on span "14" at bounding box center [570, 404] width 53 height 18
click at [819, 145] on span "Save" at bounding box center [1039, 141] width 36 height 9
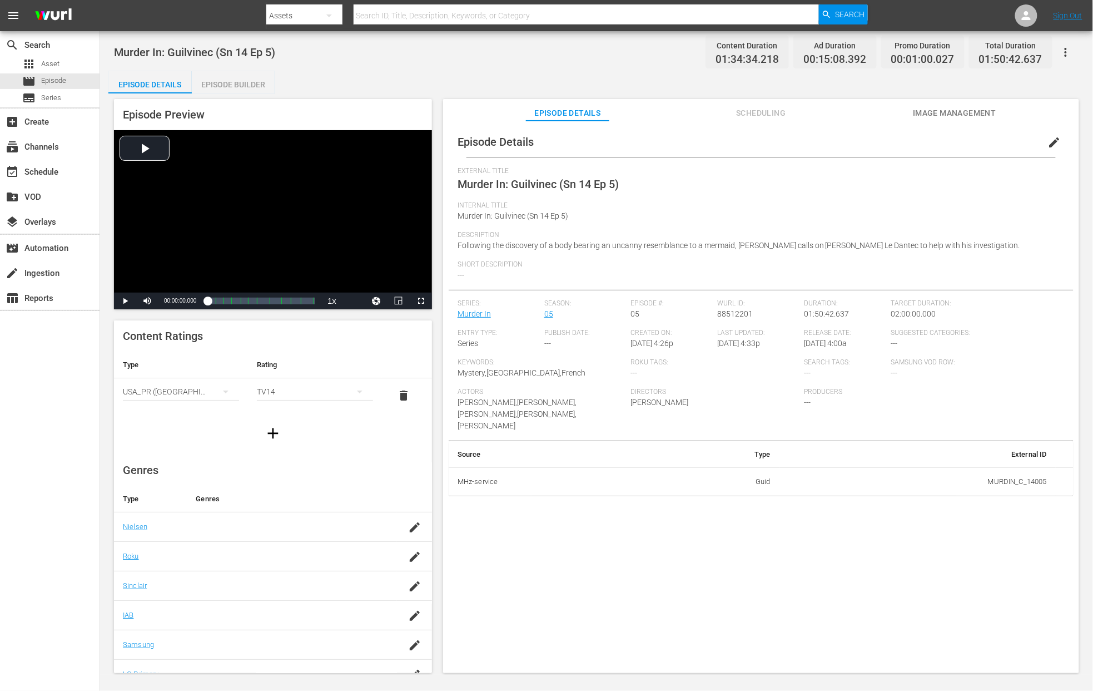
click at [819, 142] on span "edit" at bounding box center [1054, 142] width 13 height 13
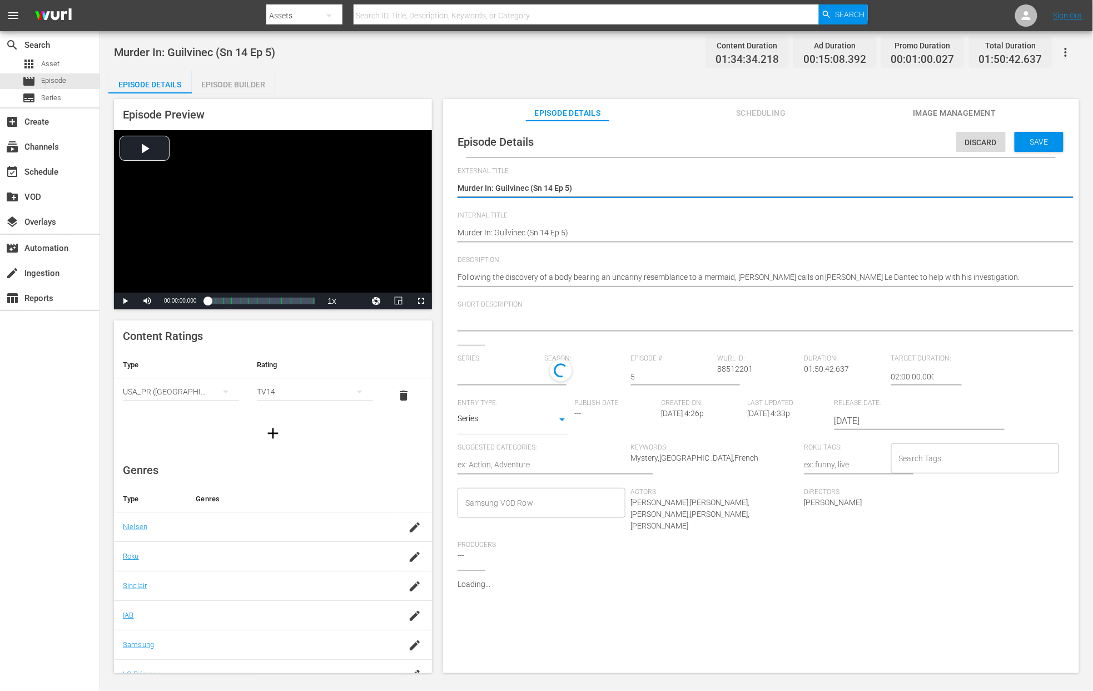
type input "Murder In"
click at [548, 377] on div "5" at bounding box center [582, 374] width 76 height 31
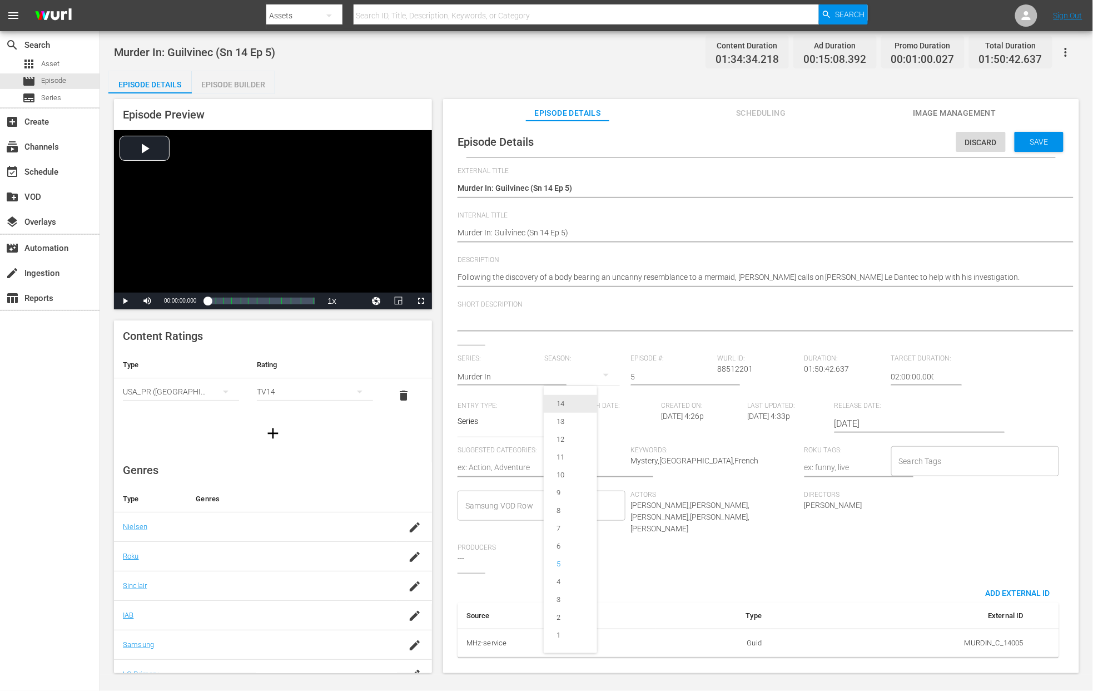
click at [558, 399] on div "14" at bounding box center [561, 403] width 8 height 11
click at [819, 144] on span "Save" at bounding box center [1039, 141] width 36 height 9
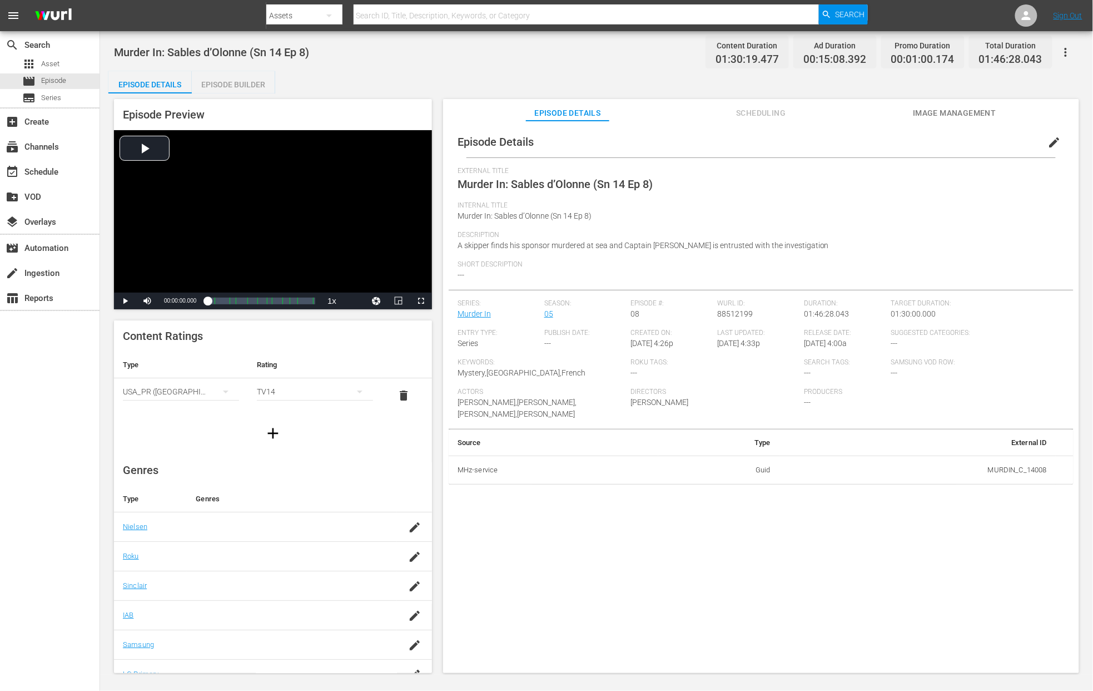
click at [819, 141] on span "edit" at bounding box center [1054, 142] width 13 height 13
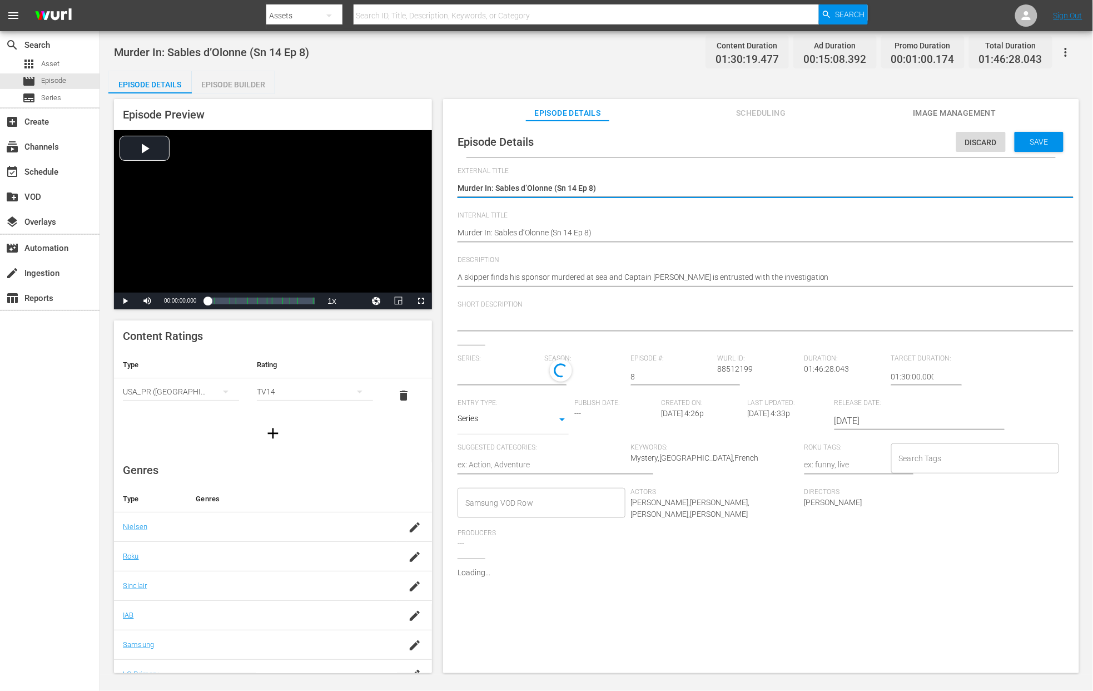
type input "Murder In"
click at [564, 369] on div "5" at bounding box center [582, 374] width 76 height 31
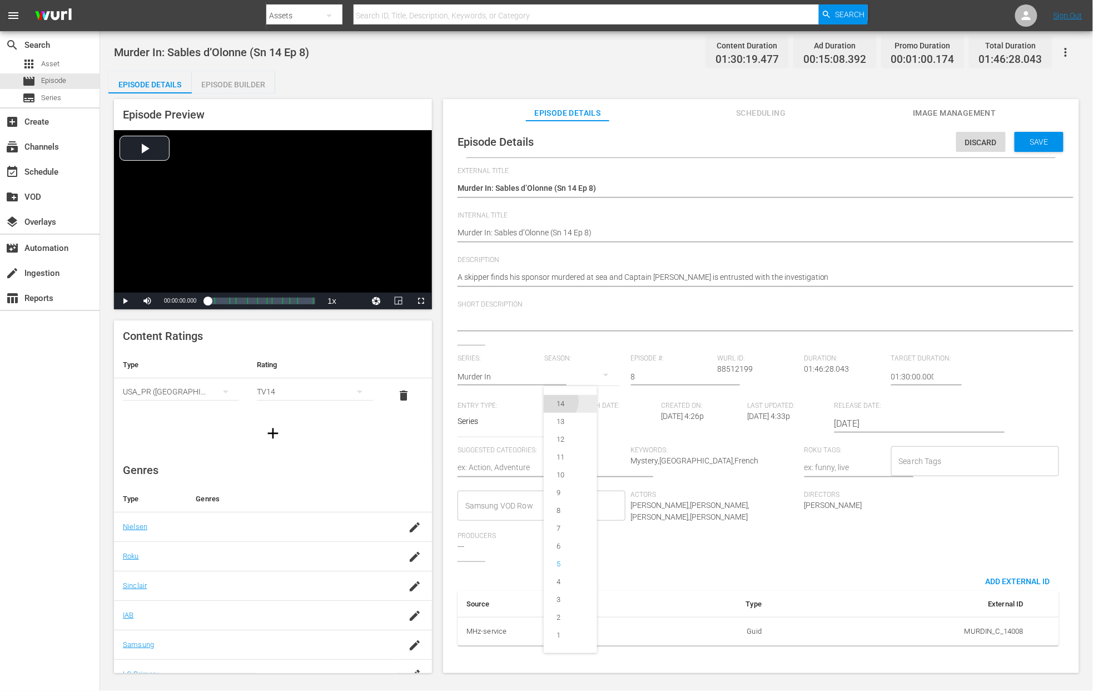
click at [554, 404] on div "14" at bounding box center [561, 403] width 34 height 11
click at [819, 143] on span "Save" at bounding box center [1039, 141] width 36 height 9
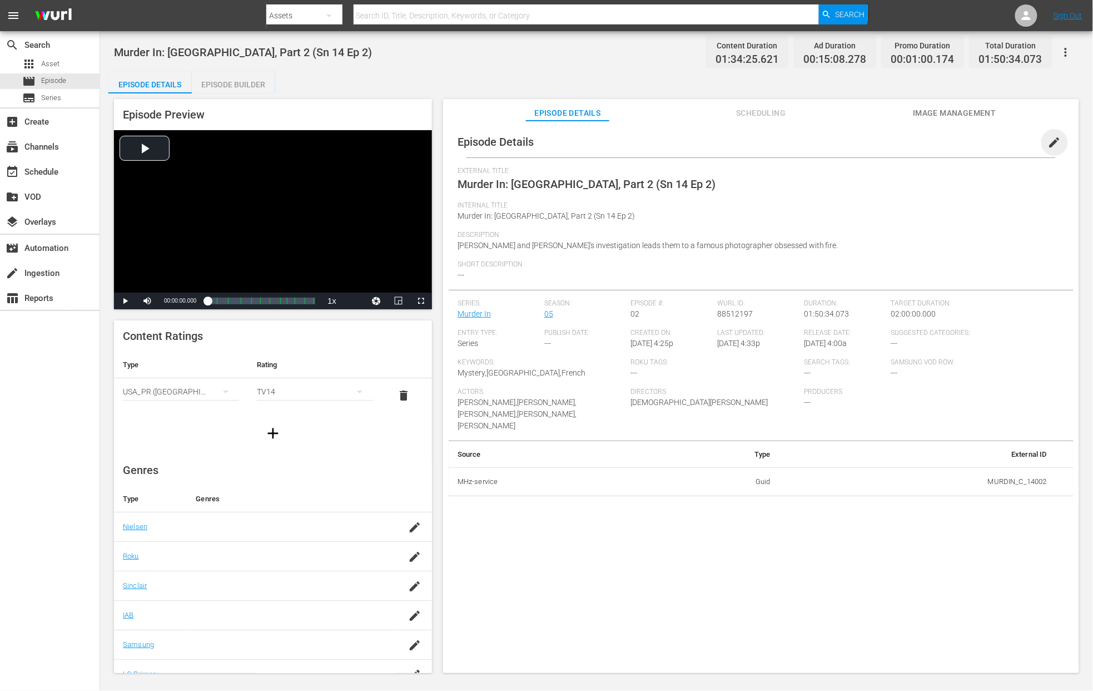
click at [819, 140] on span "edit" at bounding box center [1054, 142] width 13 height 13
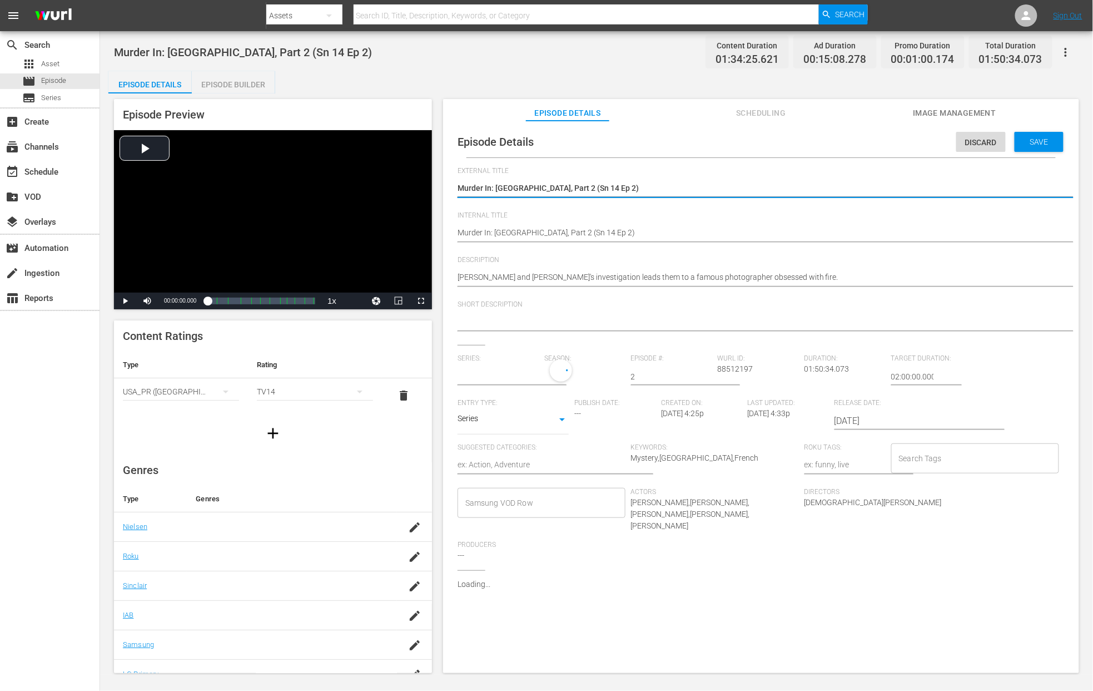
type input "Murder In"
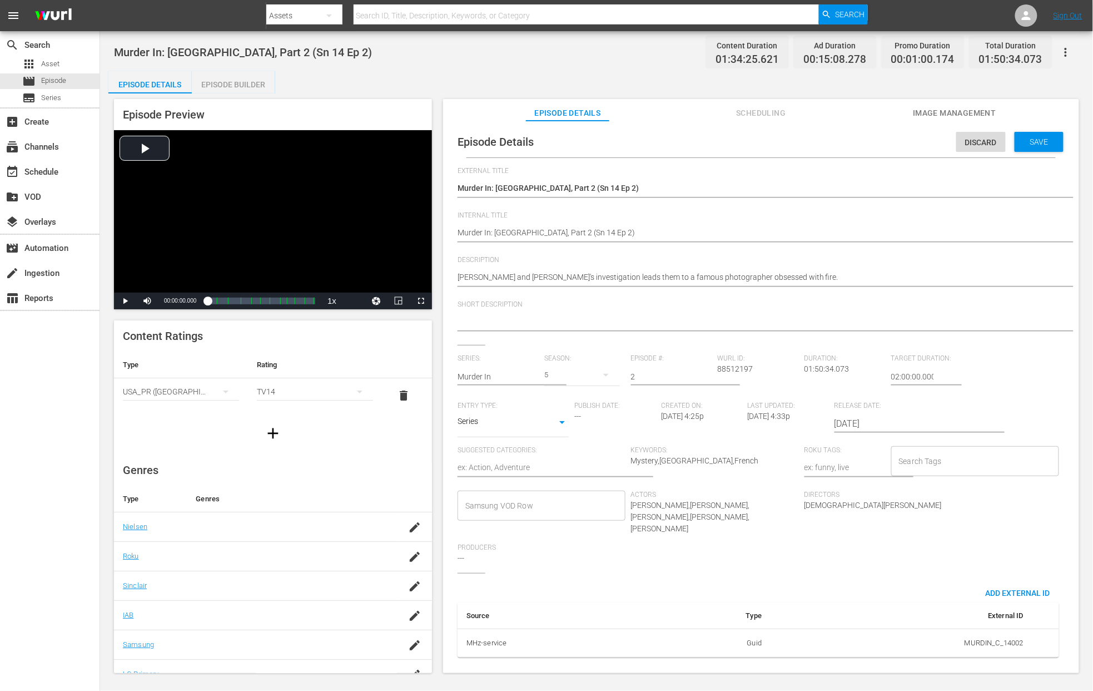
click at [556, 374] on div "5" at bounding box center [582, 374] width 76 height 31
click at [555, 405] on div "14" at bounding box center [561, 403] width 34 height 11
click at [819, 138] on span "Save" at bounding box center [1039, 141] width 36 height 9
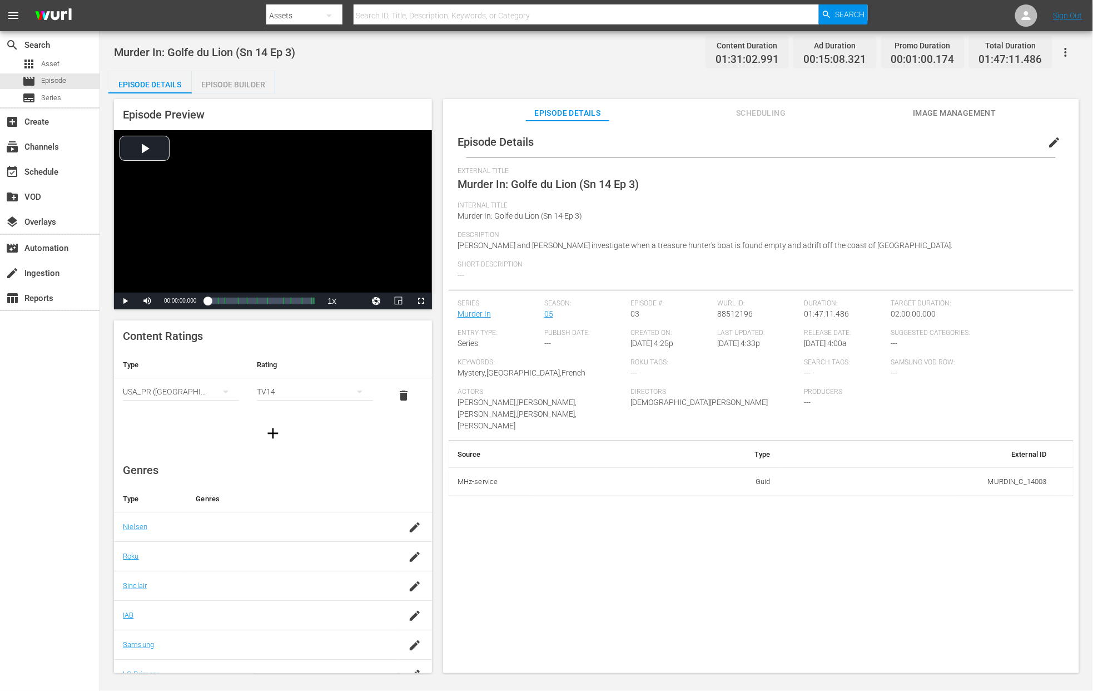
click at [819, 141] on button "edit" at bounding box center [1054, 142] width 27 height 27
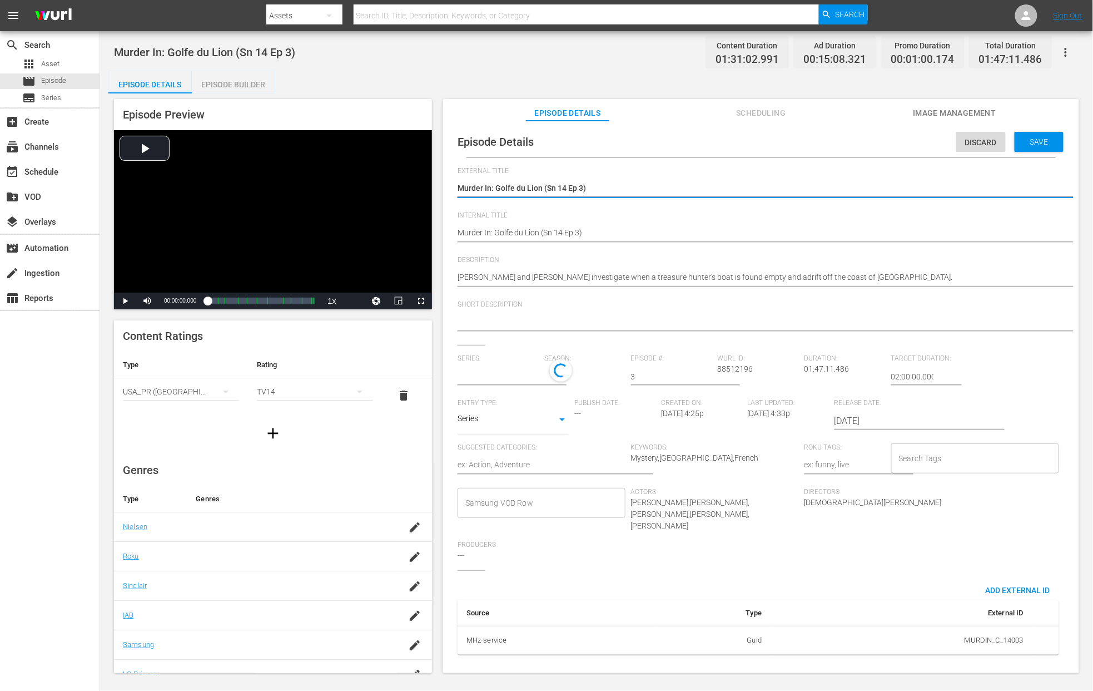
type input "Murder In"
click at [556, 375] on div "5" at bounding box center [582, 374] width 76 height 31
click at [555, 398] on div "14" at bounding box center [561, 403] width 34 height 11
click at [819, 143] on span "Save" at bounding box center [1039, 141] width 36 height 9
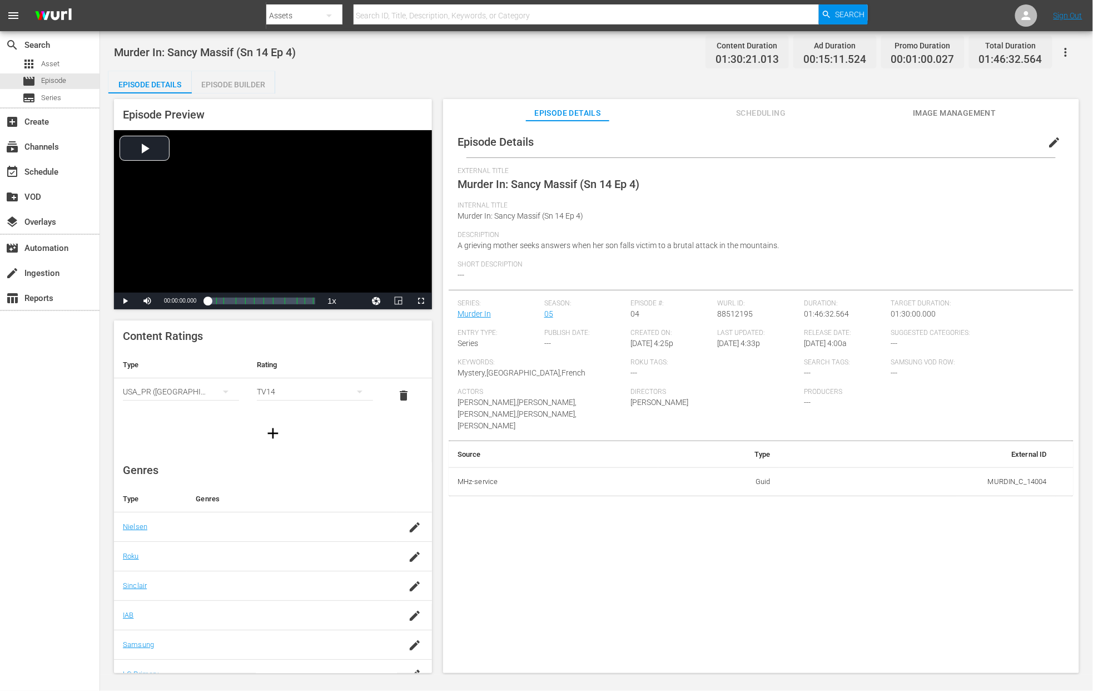
click at [819, 145] on span "edit" at bounding box center [1054, 142] width 13 height 13
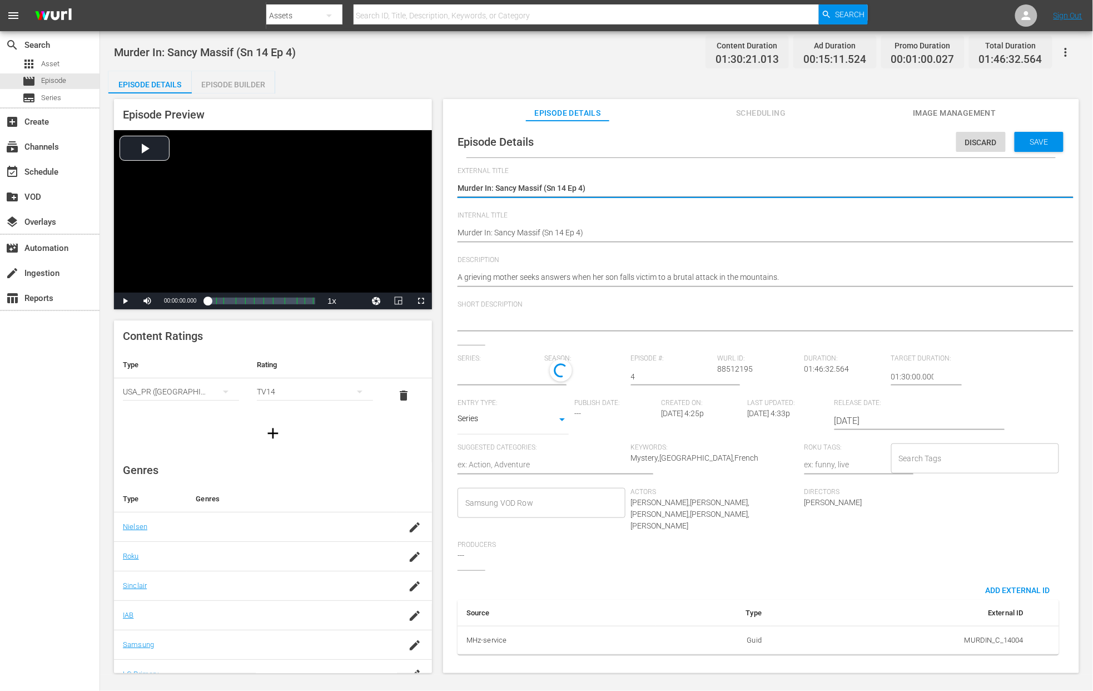
type input "Murder In"
click at [555, 376] on div "5" at bounding box center [582, 374] width 76 height 31
click at [558, 399] on div "14" at bounding box center [561, 403] width 8 height 11
click at [819, 143] on span "Save" at bounding box center [1039, 141] width 36 height 9
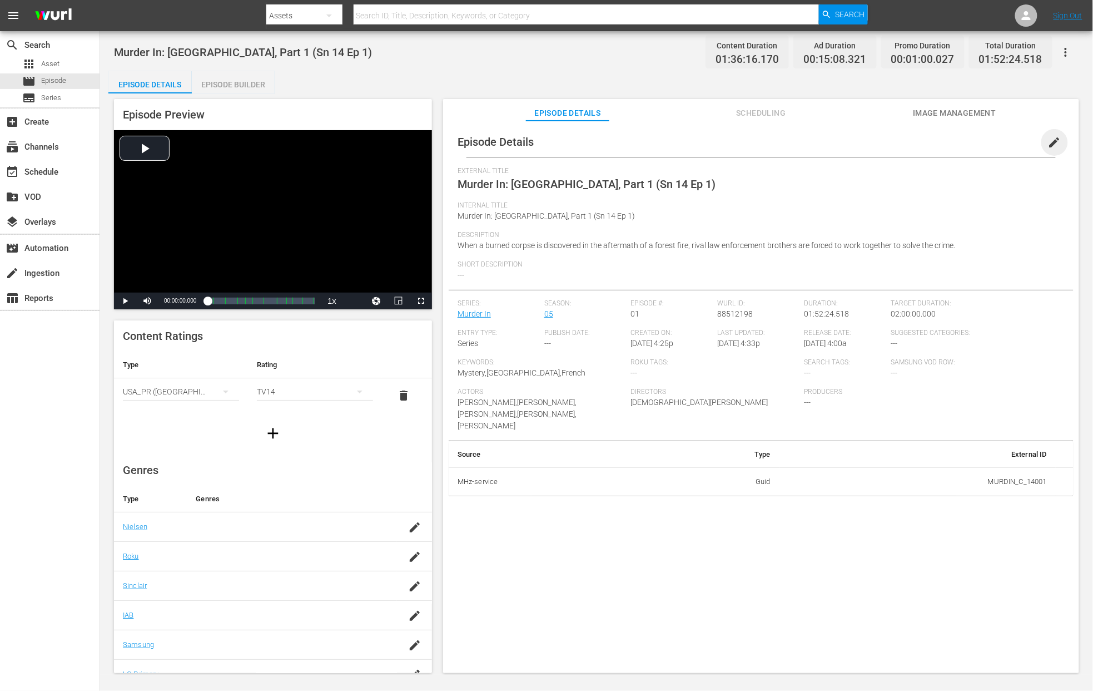
click at [819, 146] on span "edit" at bounding box center [1054, 142] width 13 height 13
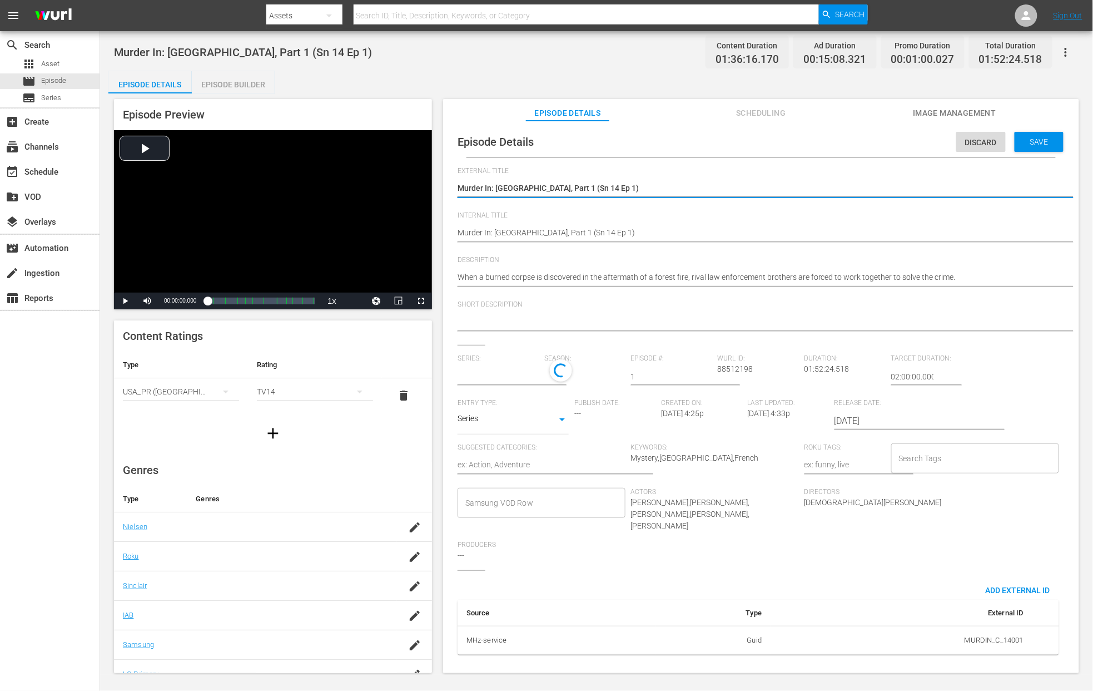
type input "Murder In"
click at [563, 380] on div "5" at bounding box center [582, 374] width 76 height 31
click at [560, 399] on div "14" at bounding box center [561, 403] width 8 height 11
click at [819, 128] on div "Discard Save" at bounding box center [1012, 139] width 112 height 26
click at [819, 138] on span "Save" at bounding box center [1039, 141] width 36 height 9
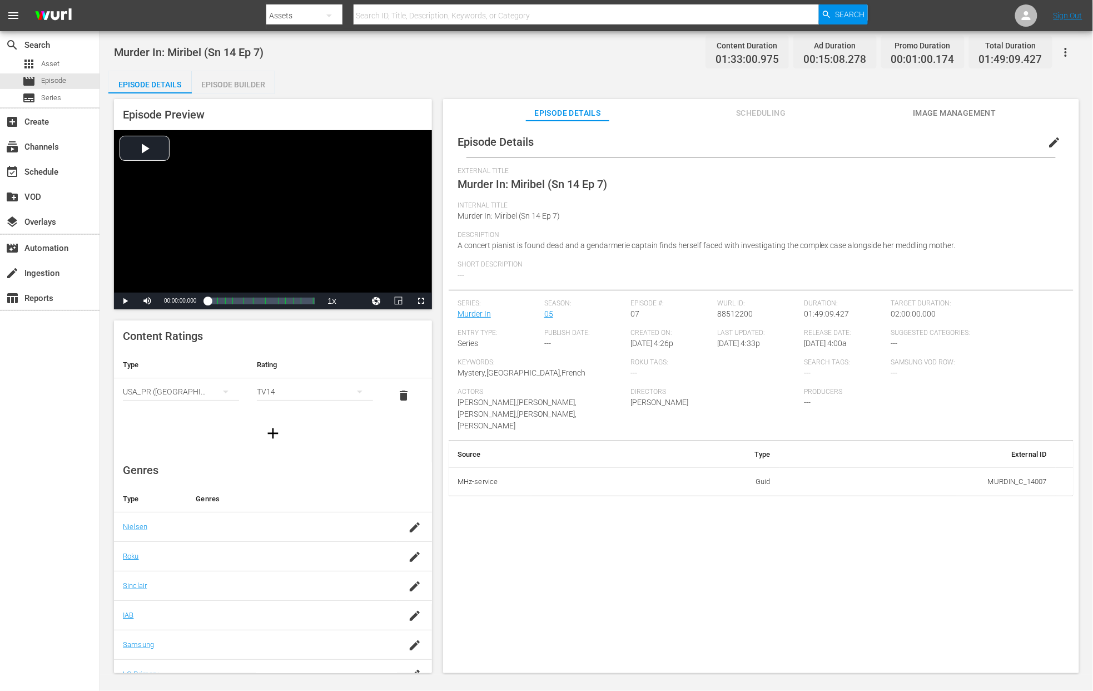
click at [819, 137] on span "edit" at bounding box center [1054, 142] width 13 height 13
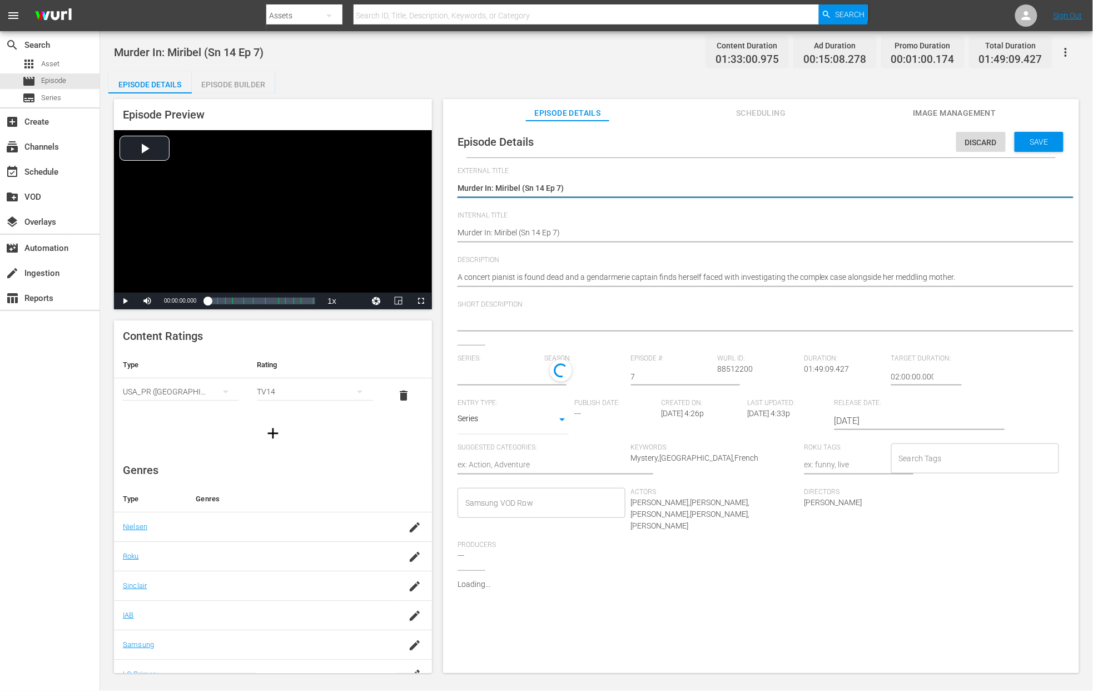
type input "Murder In"
click at [560, 374] on div "5" at bounding box center [582, 374] width 76 height 31
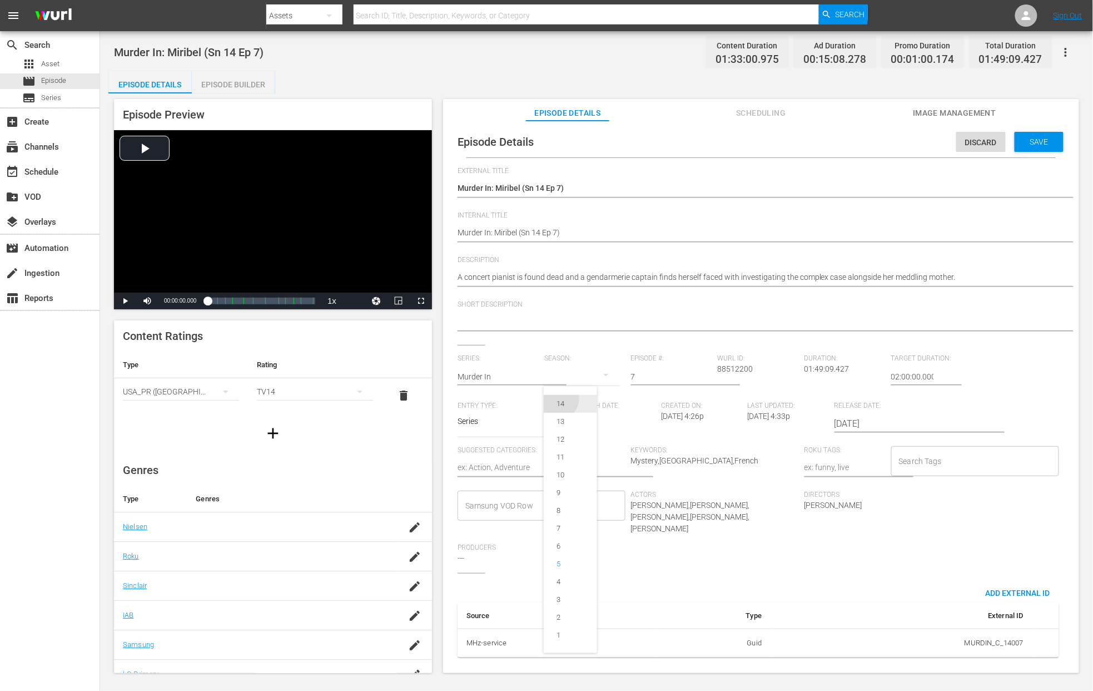
click at [557, 401] on div "14" at bounding box center [561, 403] width 8 height 11
click at [819, 142] on span "Save" at bounding box center [1039, 141] width 36 height 9
